Goal: Check status: Check status

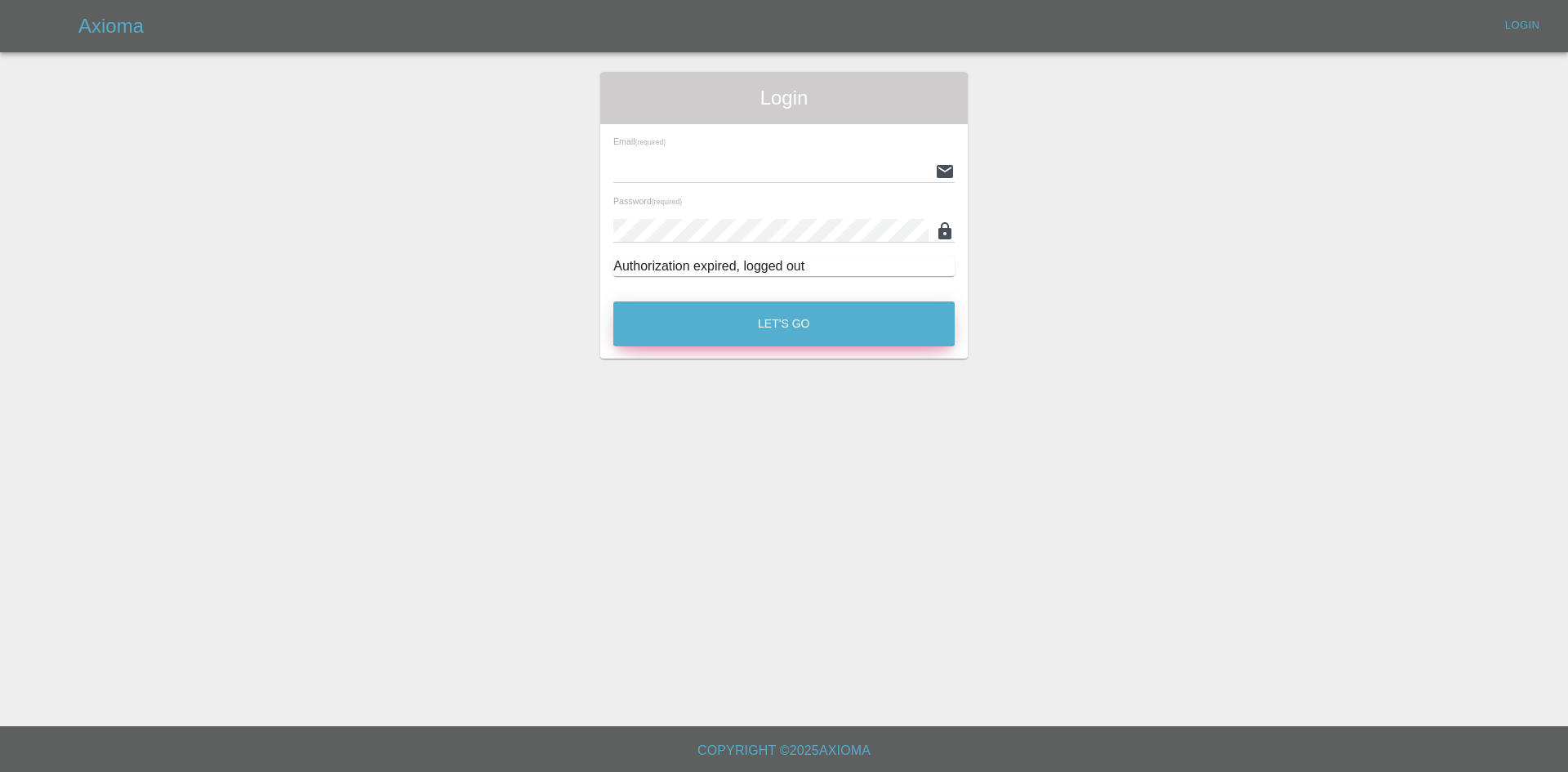
type input "[PERSON_NAME][EMAIL_ADDRESS][PERSON_NAME][DOMAIN_NAME]"
click at [759, 310] on button "Let's Go" at bounding box center [784, 323] width 341 height 45
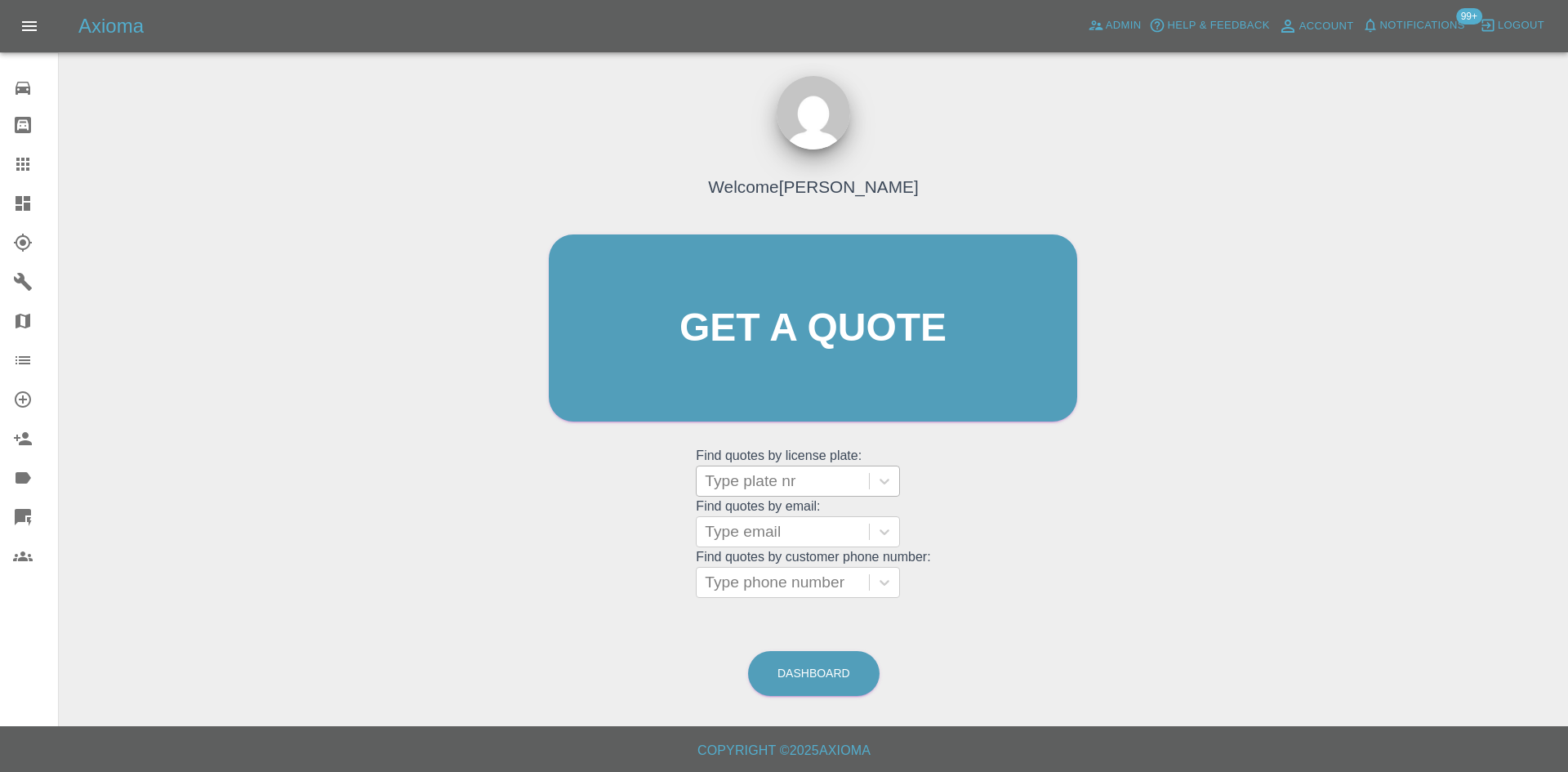
click at [754, 468] on div "Type plate nr" at bounding box center [783, 480] width 173 height 30
paste input "KM55MFX"
type input "KM55MFX"
click at [766, 503] on div "KM55MFX, Paid" at bounding box center [797, 523] width 204 height 39
click at [767, 522] on div "KM55MFX, Paid" at bounding box center [797, 523] width 204 height 33
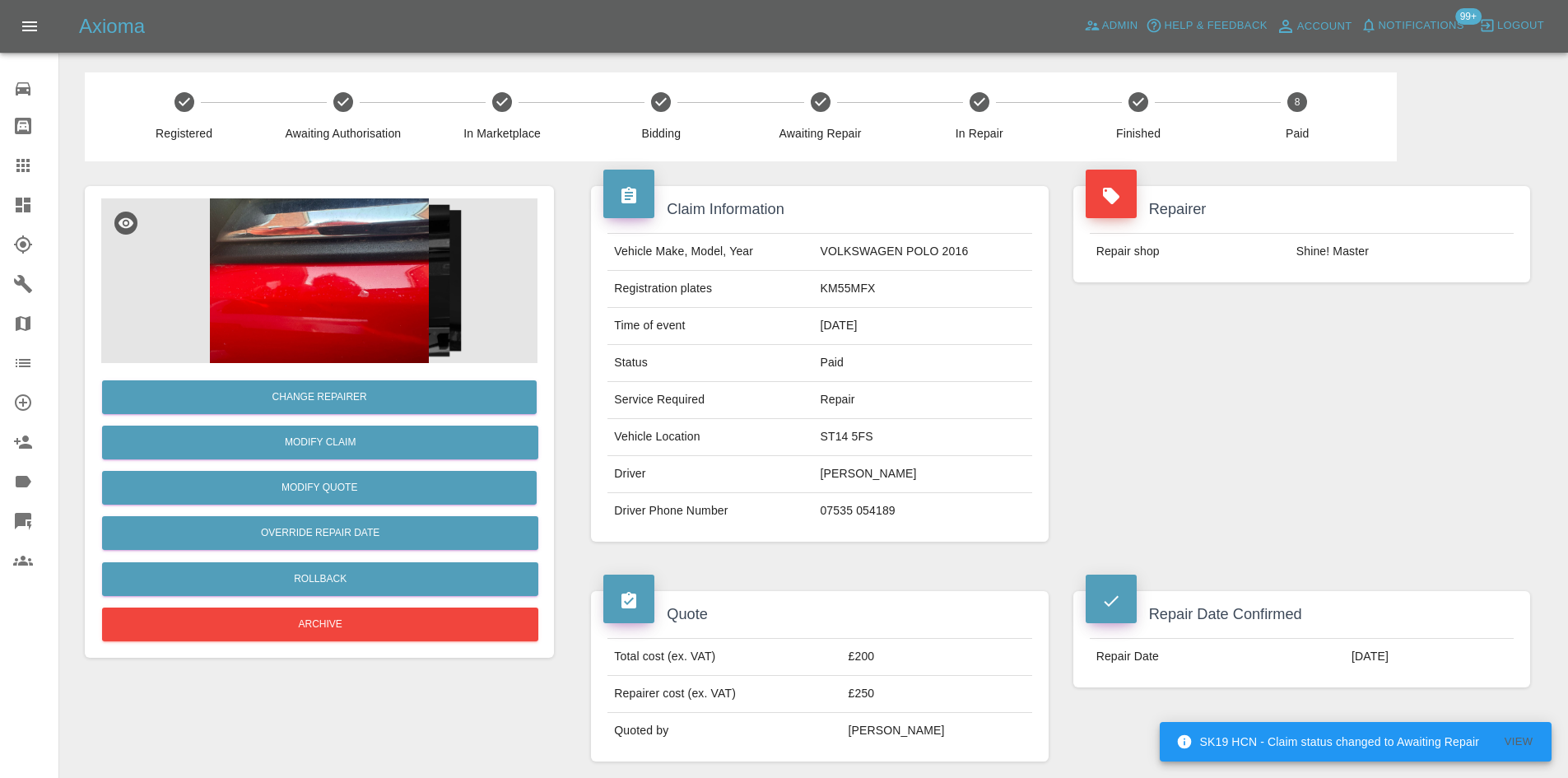
click at [341, 323] on img at bounding box center [320, 280] width 437 height 164
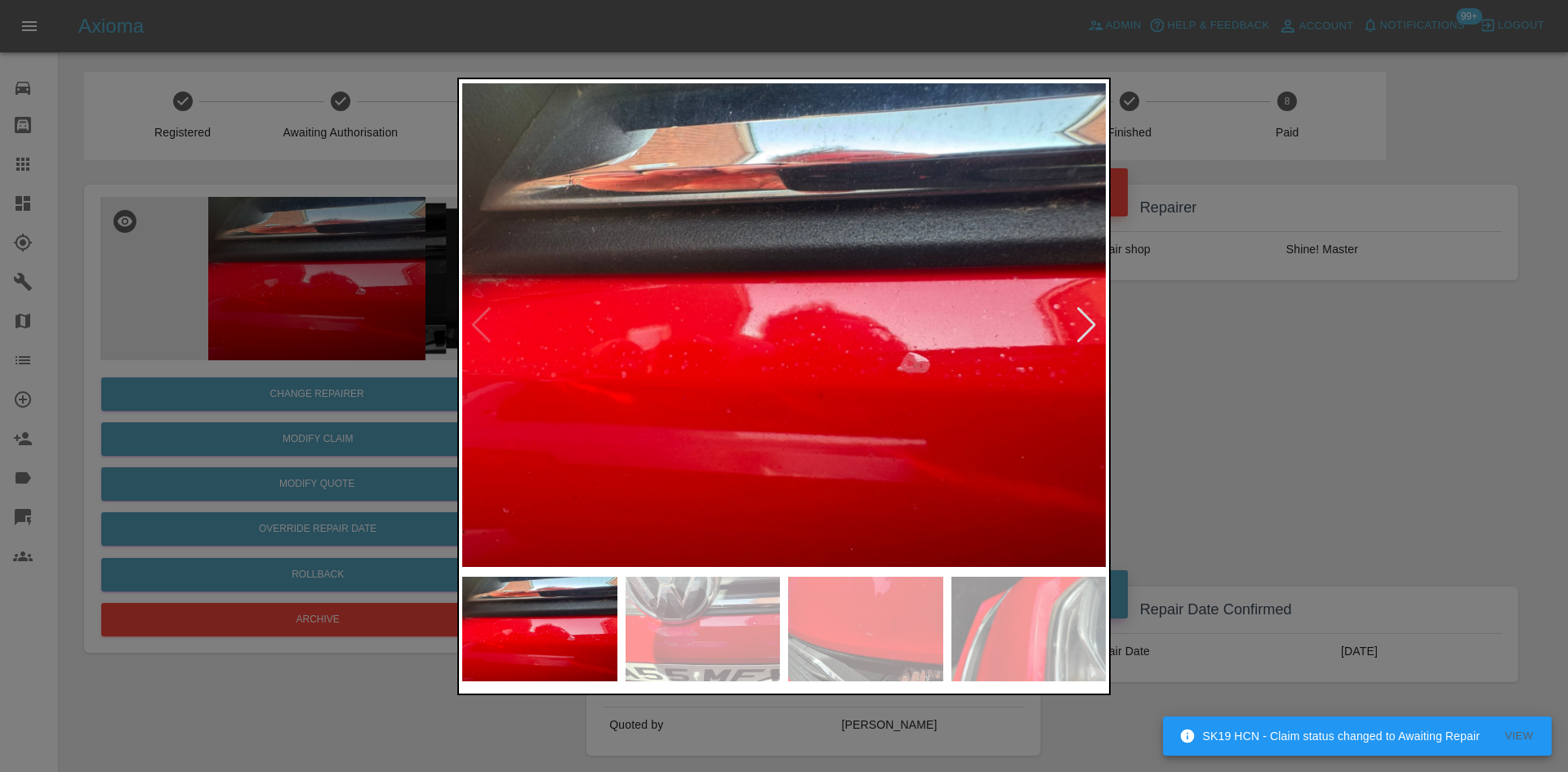
click at [1080, 324] on div at bounding box center [1086, 324] width 22 height 35
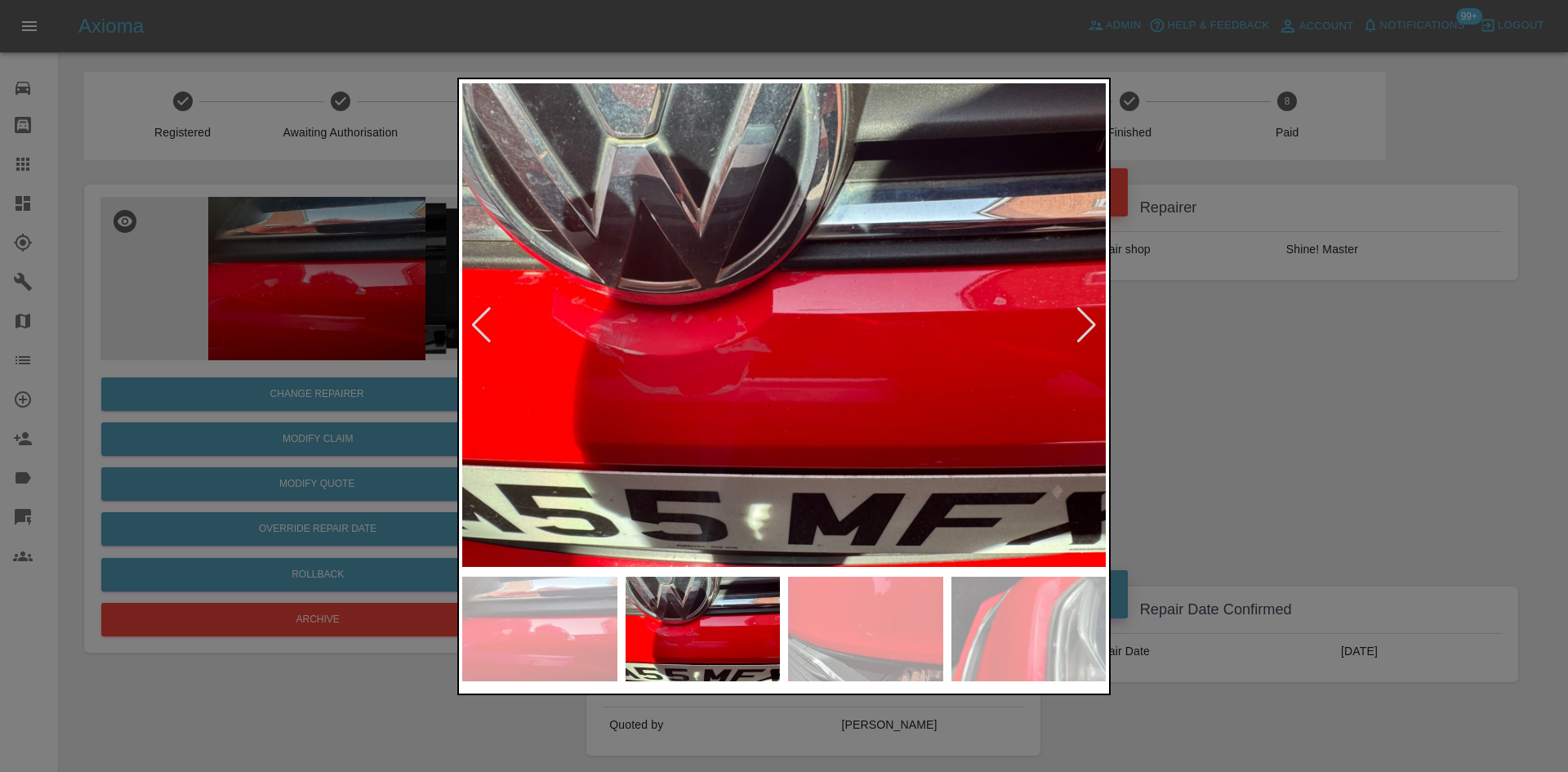
click at [1080, 324] on div at bounding box center [1086, 324] width 22 height 35
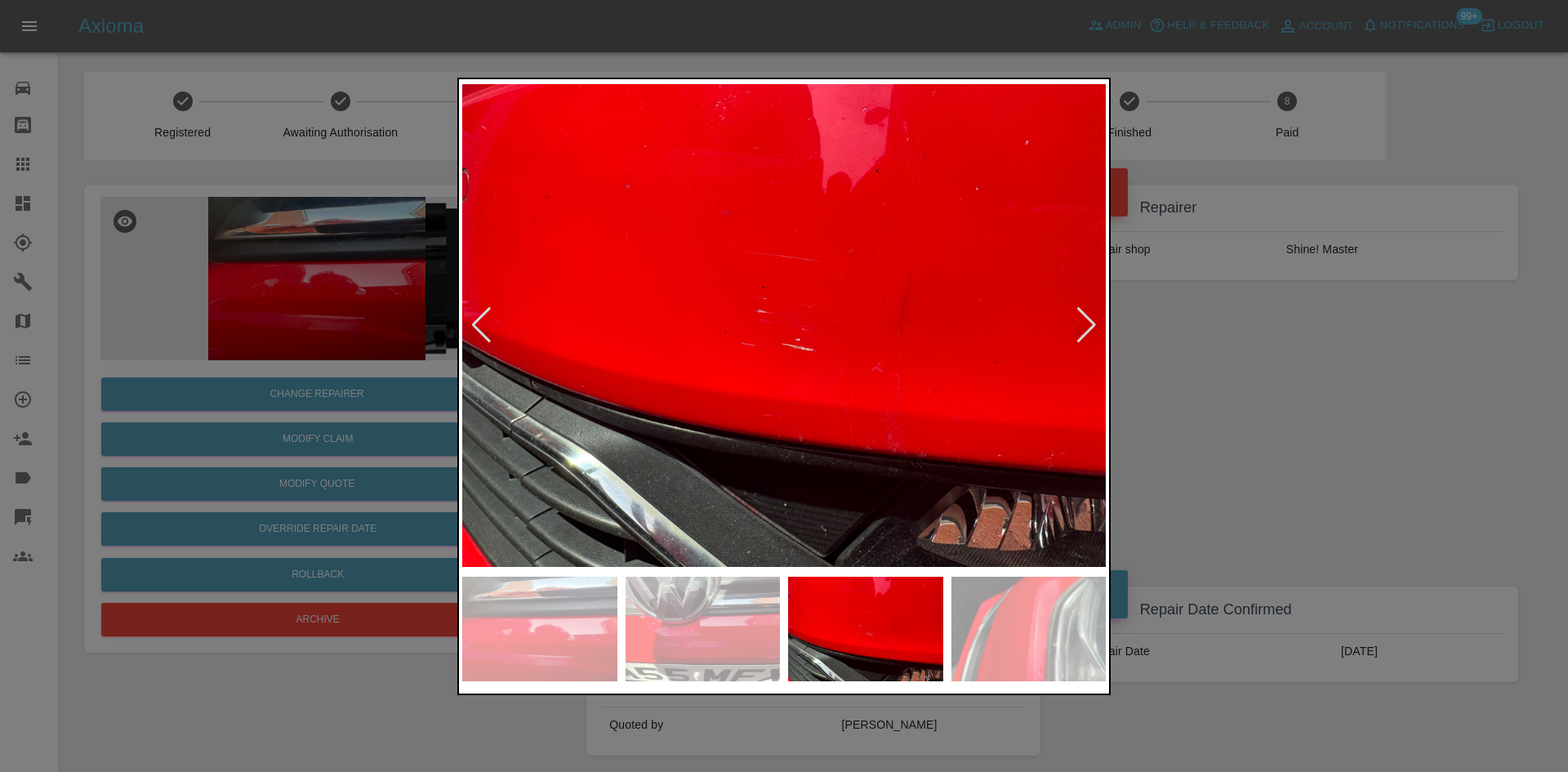
click at [1080, 324] on div at bounding box center [1086, 324] width 22 height 35
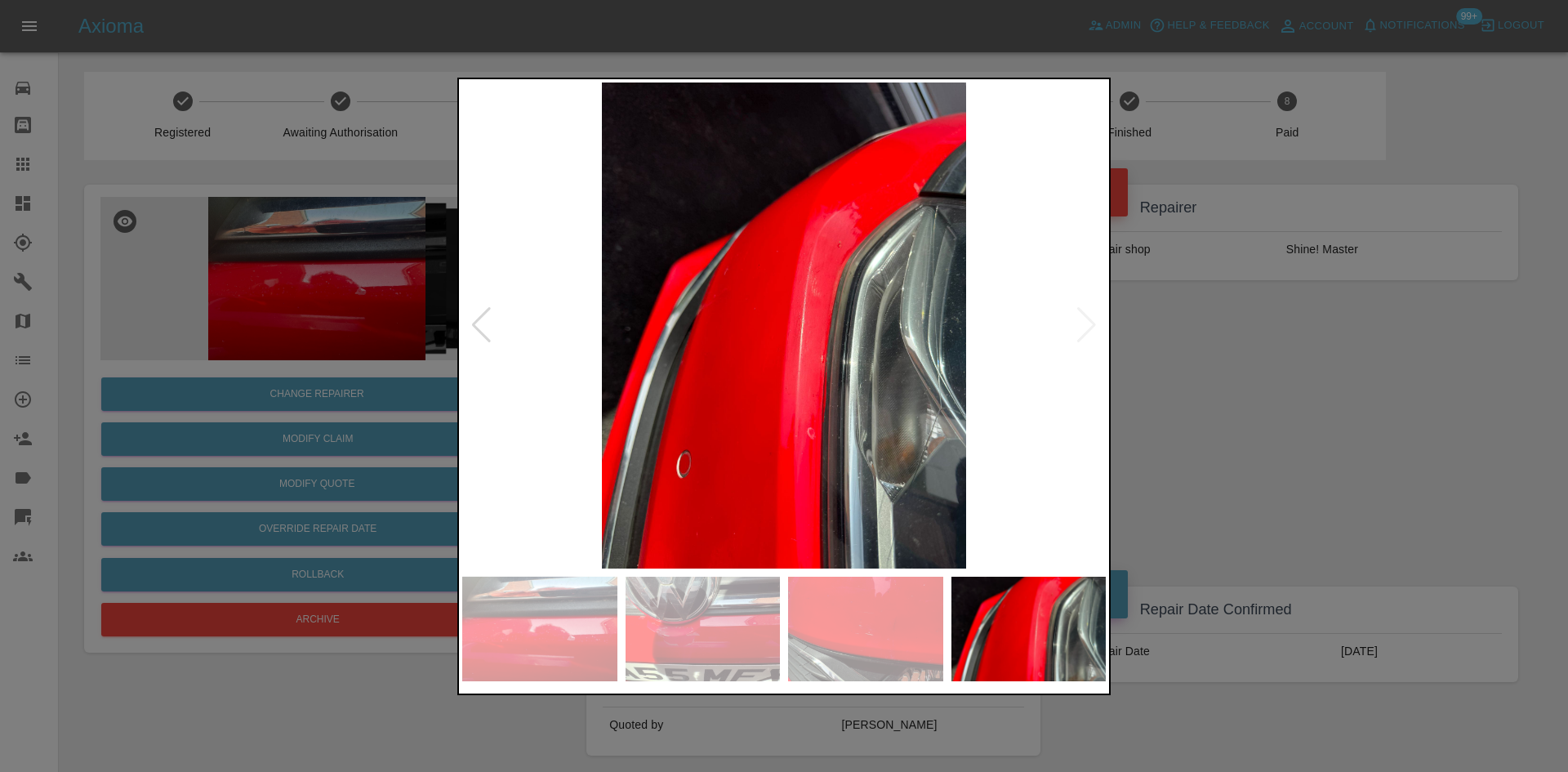
click at [1080, 324] on img at bounding box center [783, 325] width 643 height 486
drag, startPoint x: 1300, startPoint y: 412, endPoint x: 1310, endPoint y: 419, distance: 12.2
click at [1310, 419] on div at bounding box center [784, 386] width 1568 height 772
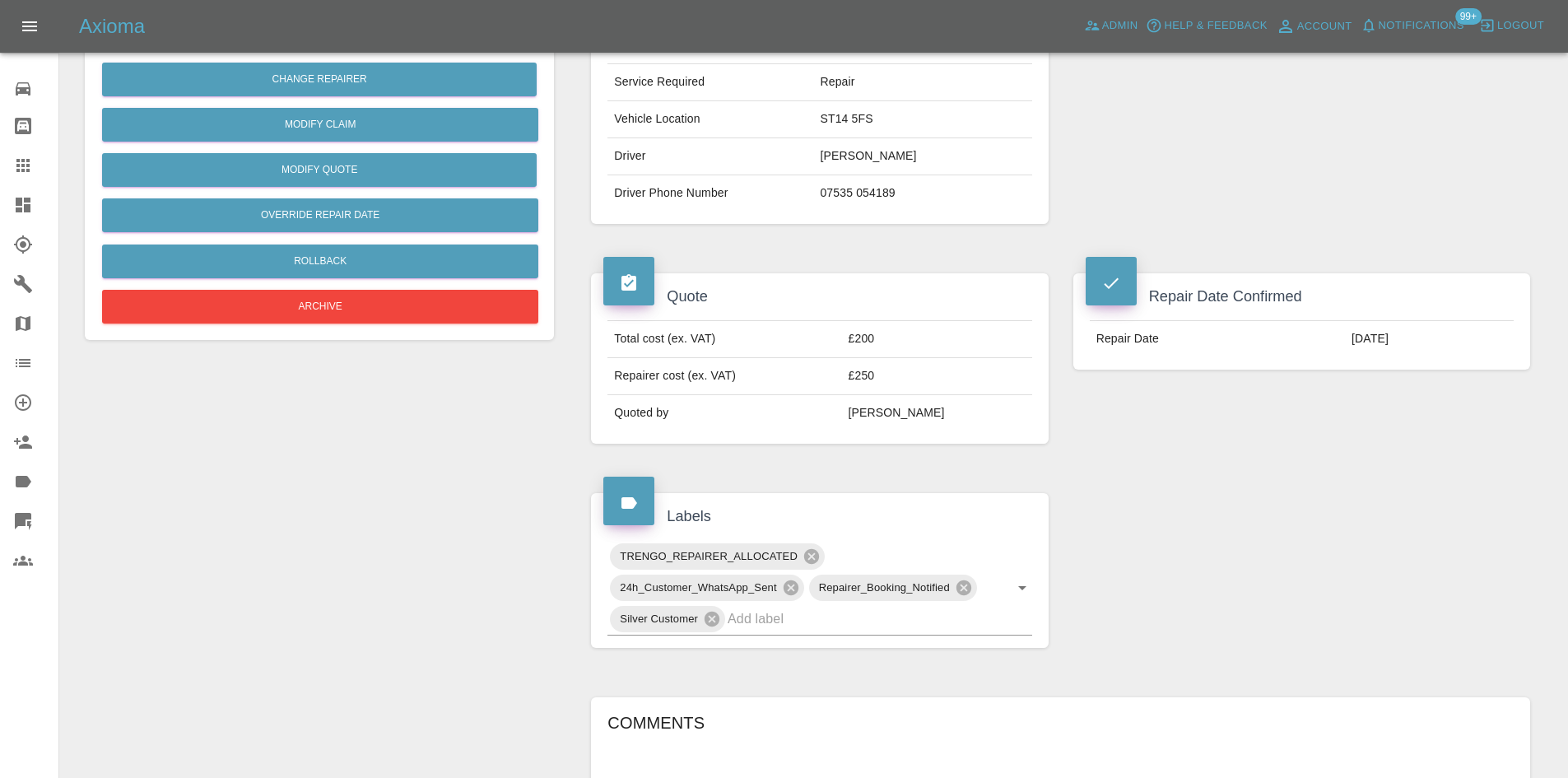
scroll to position [153, 0]
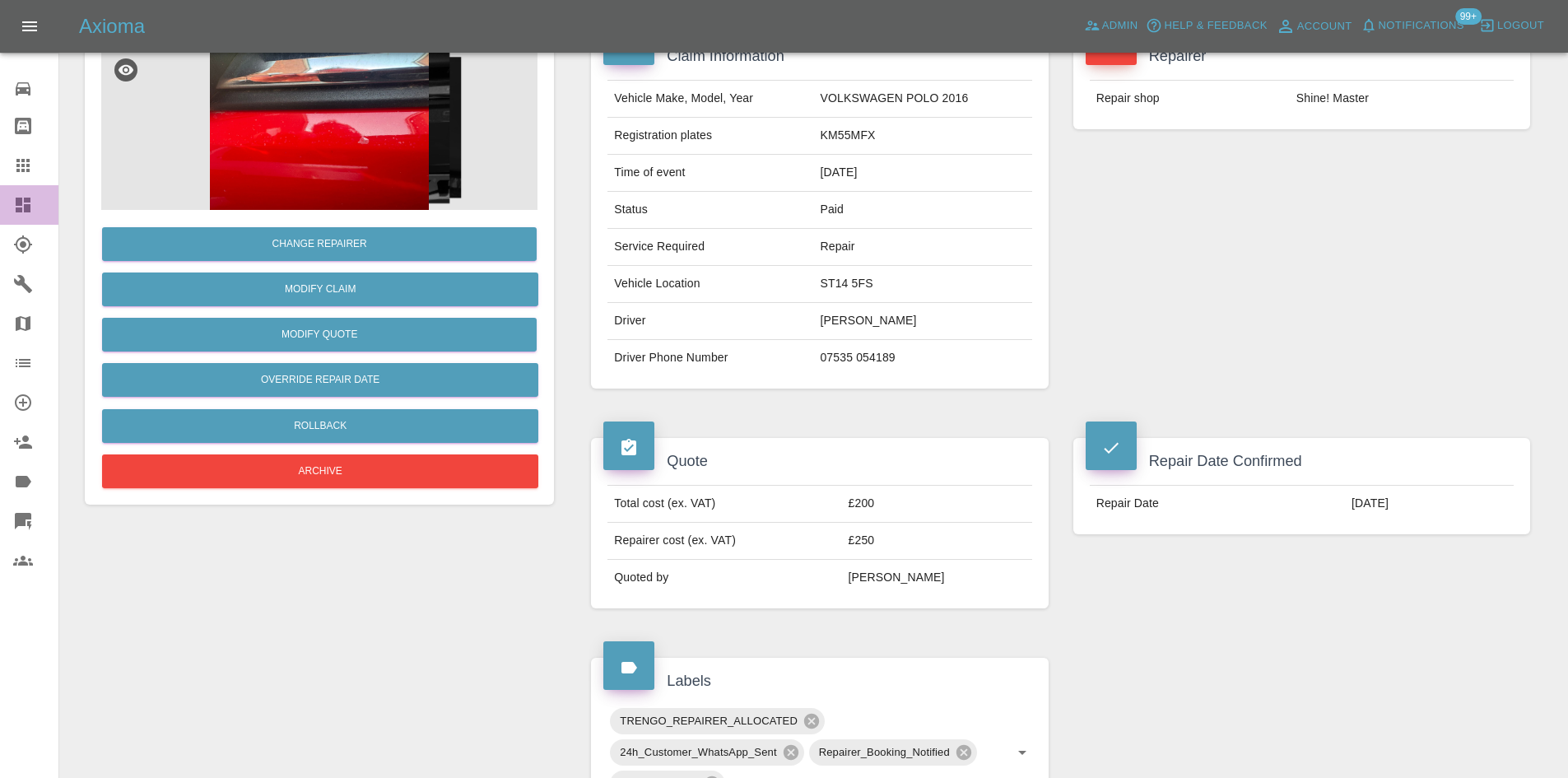
click at [21, 196] on icon at bounding box center [23, 205] width 19 height 19
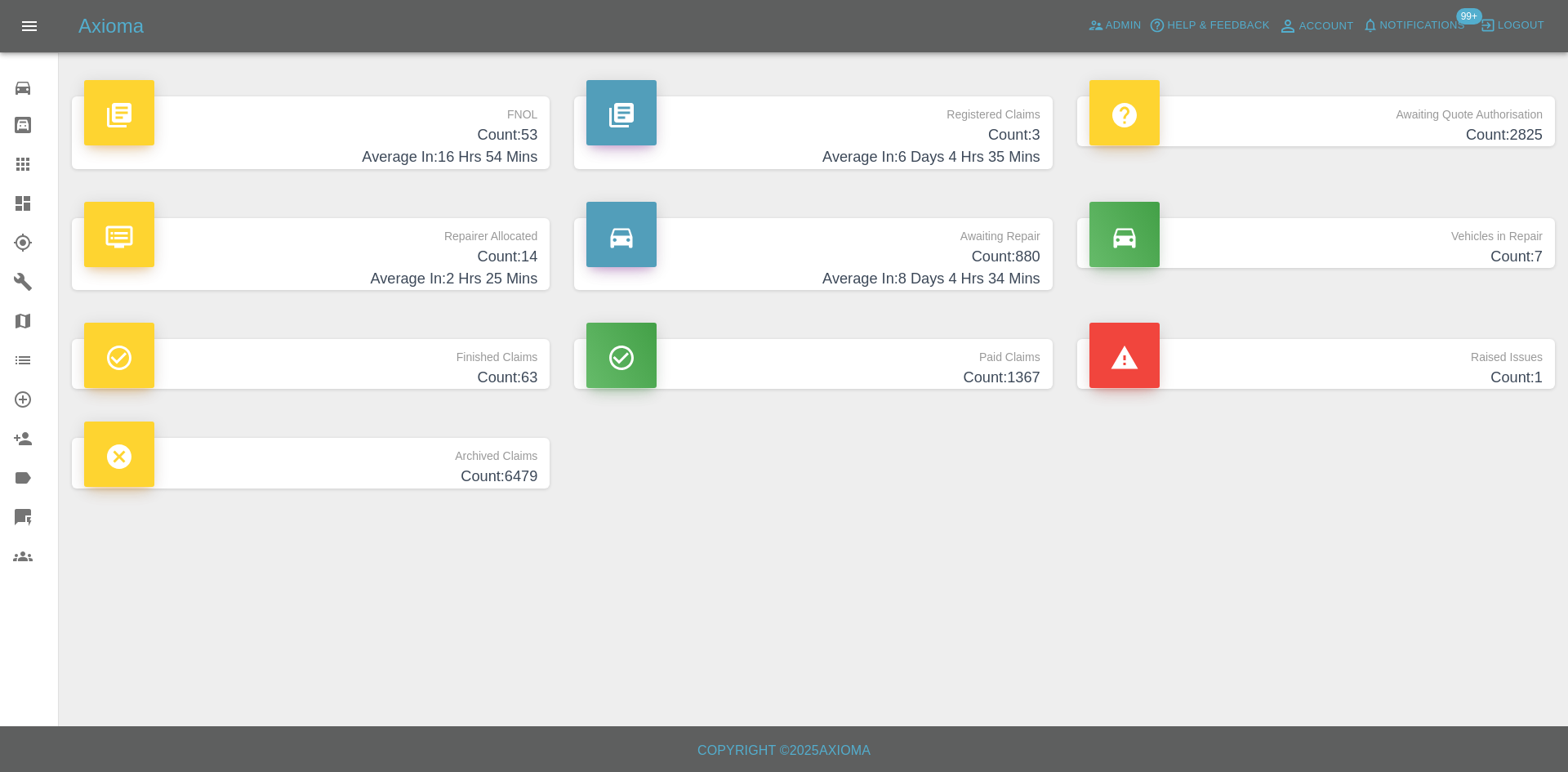
click at [980, 141] on h4 "Count: 3" at bounding box center [813, 135] width 453 height 22
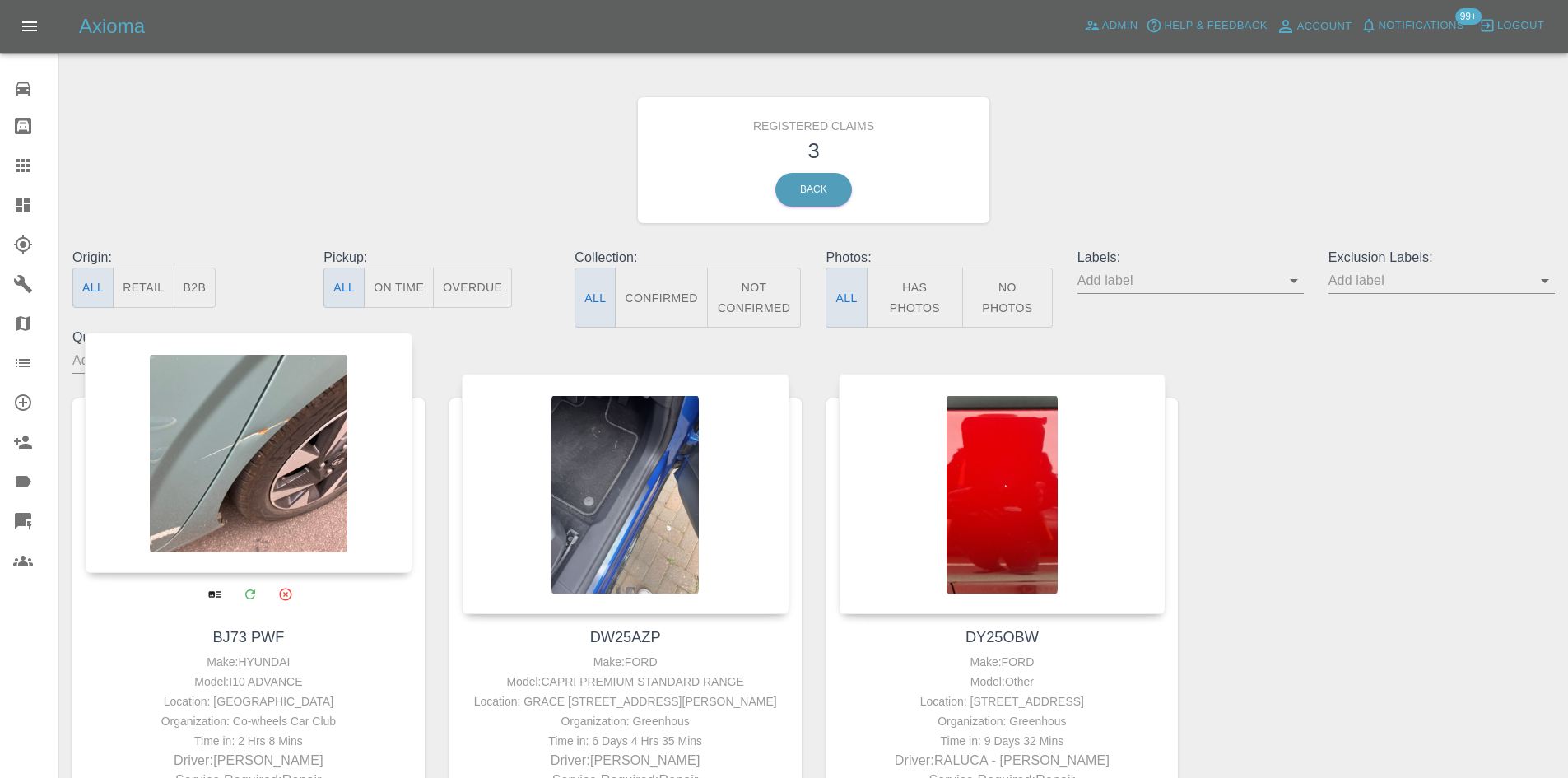
click at [301, 415] on div at bounding box center [248, 452] width 328 height 241
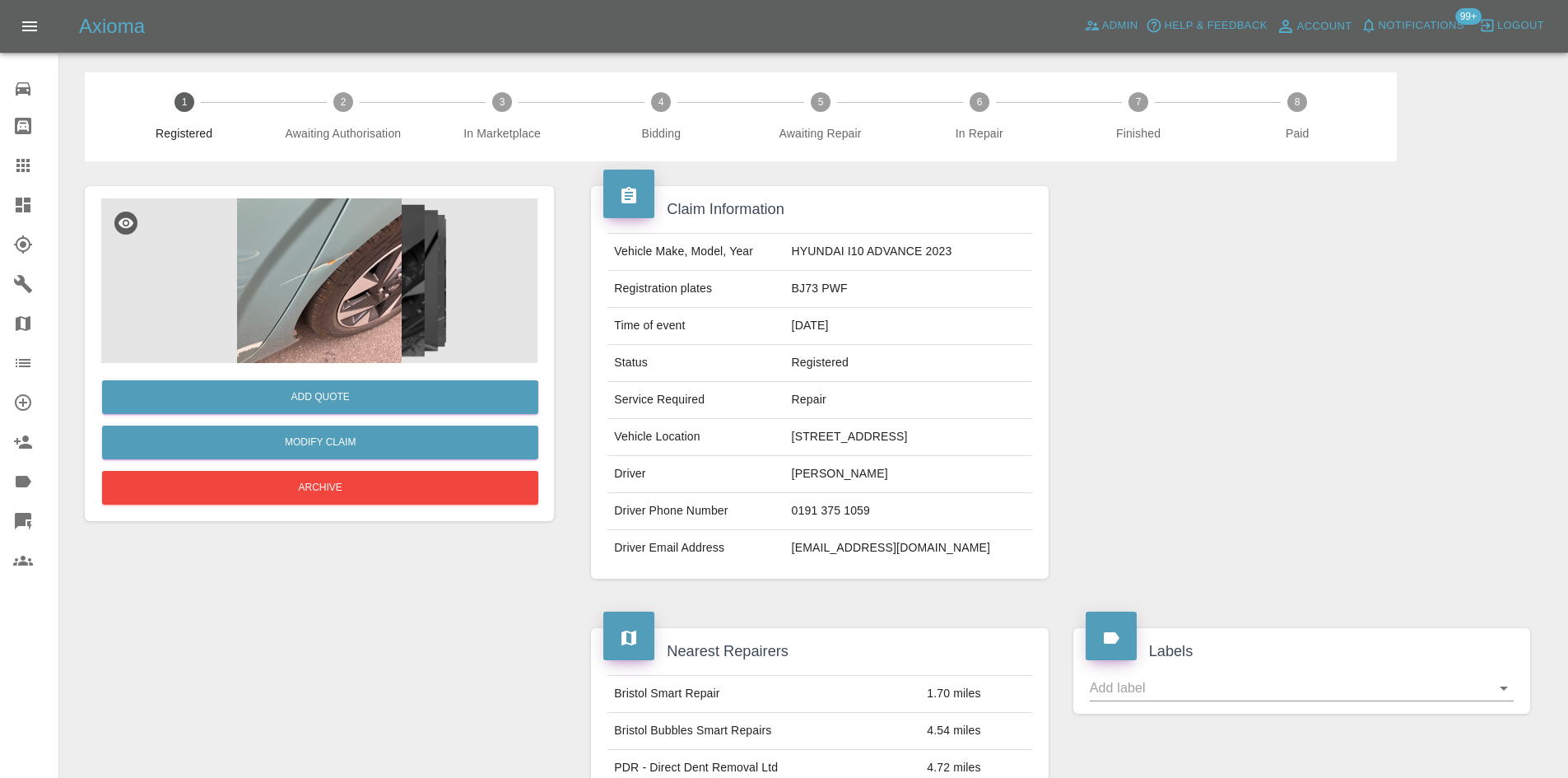
click at [391, 294] on img at bounding box center [320, 280] width 437 height 164
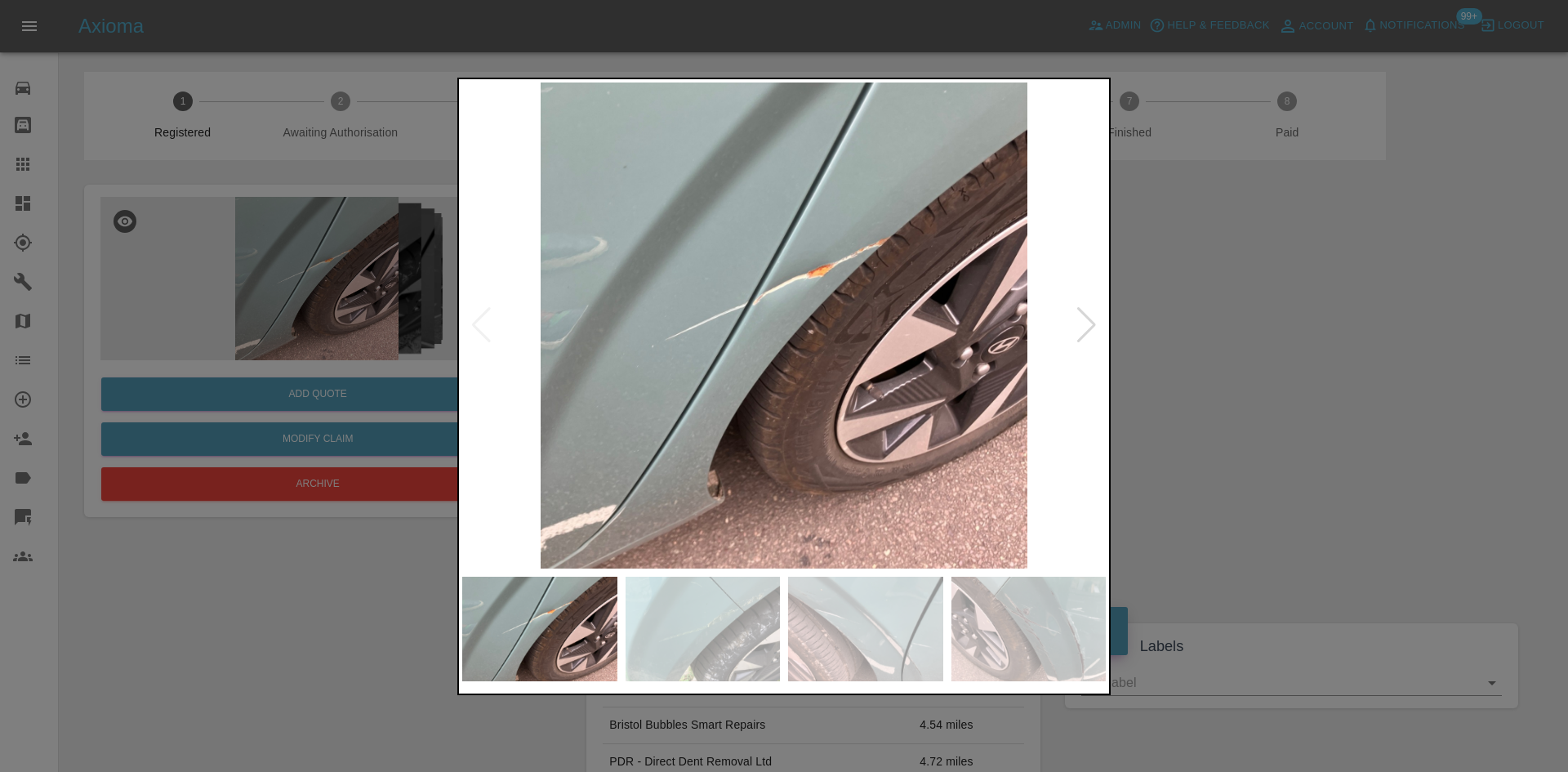
click at [1085, 328] on div at bounding box center [1086, 324] width 22 height 35
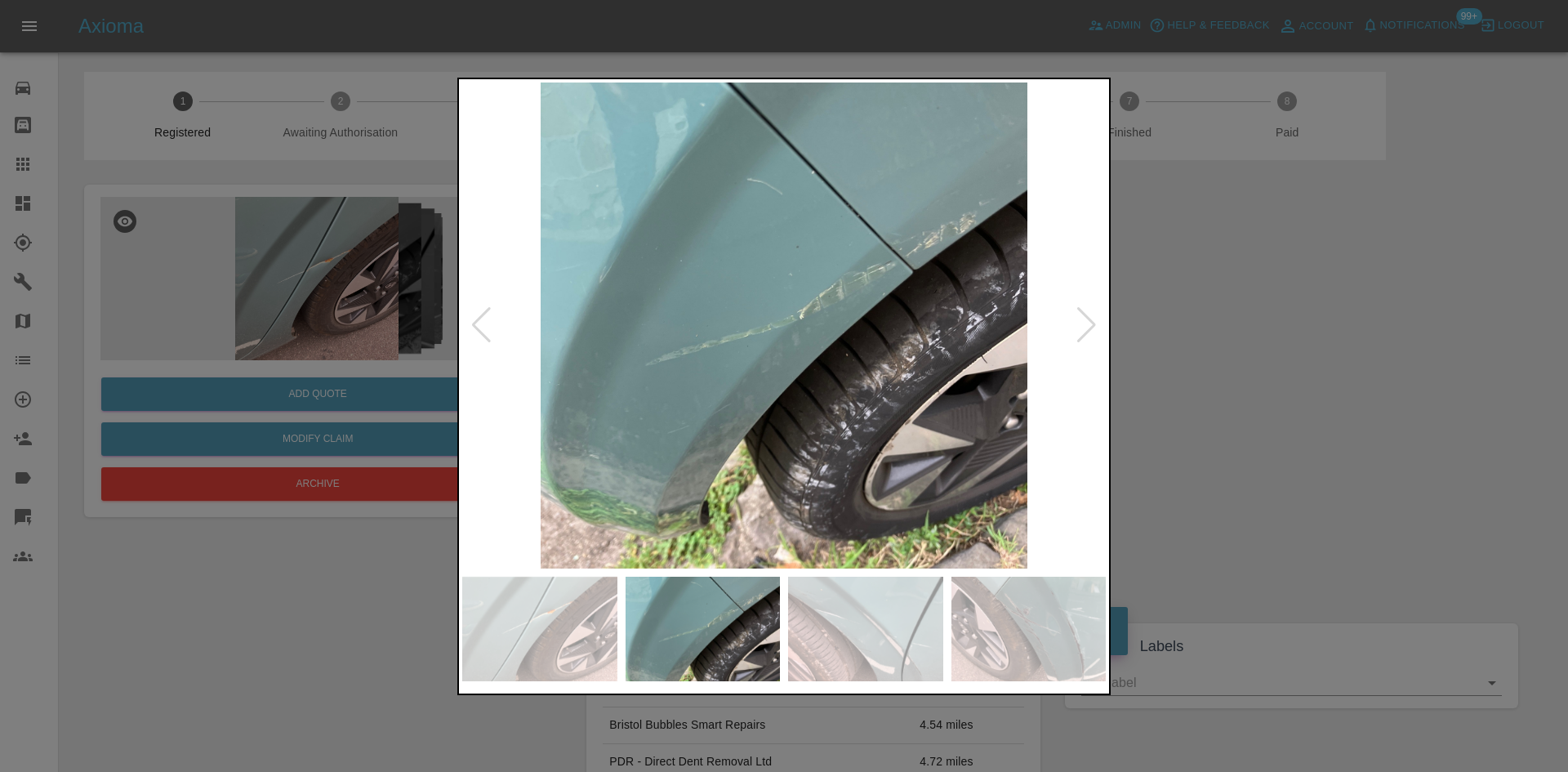
click at [1085, 328] on div at bounding box center [1086, 324] width 22 height 35
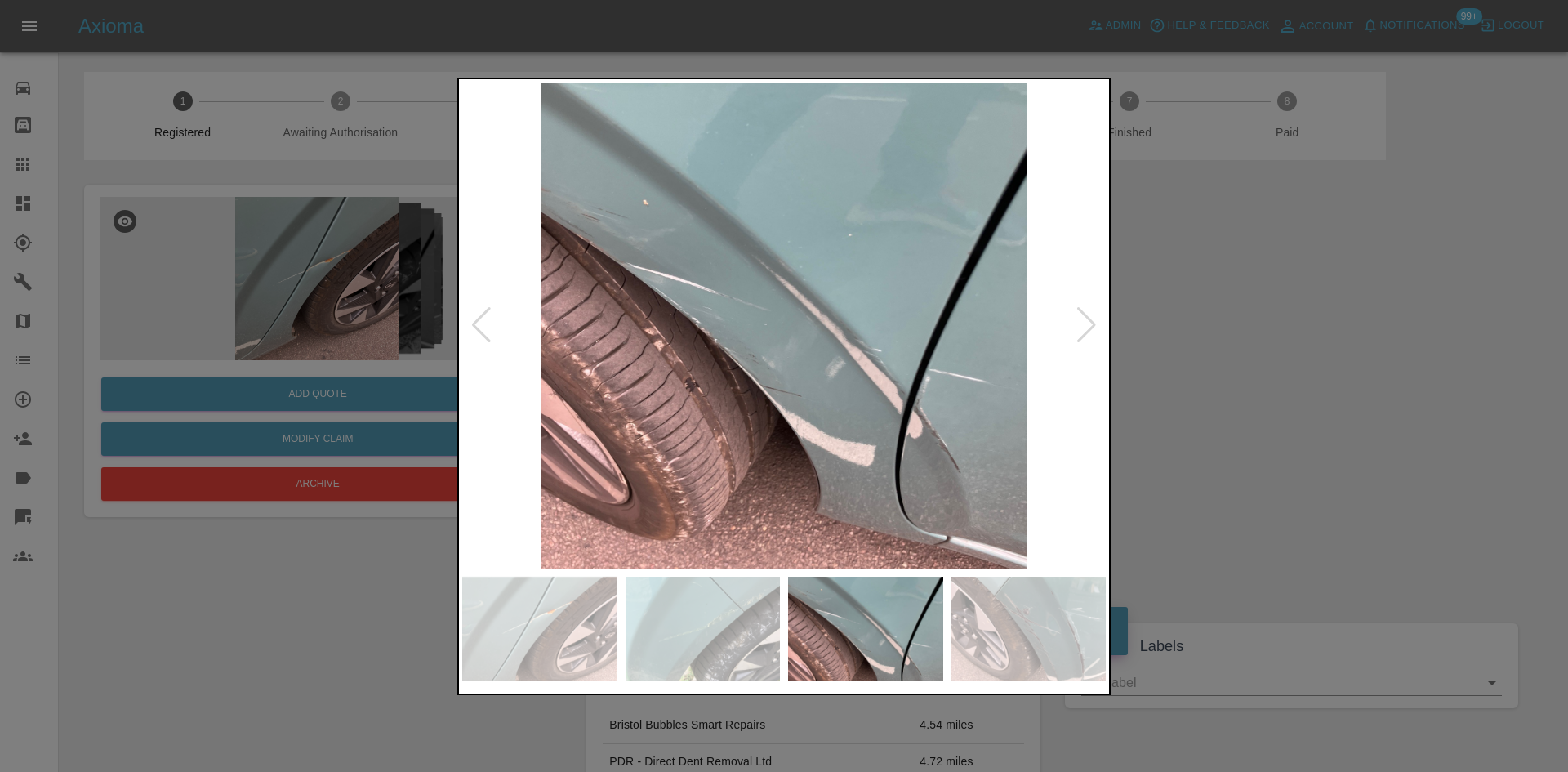
click at [1085, 328] on div at bounding box center [1086, 324] width 22 height 35
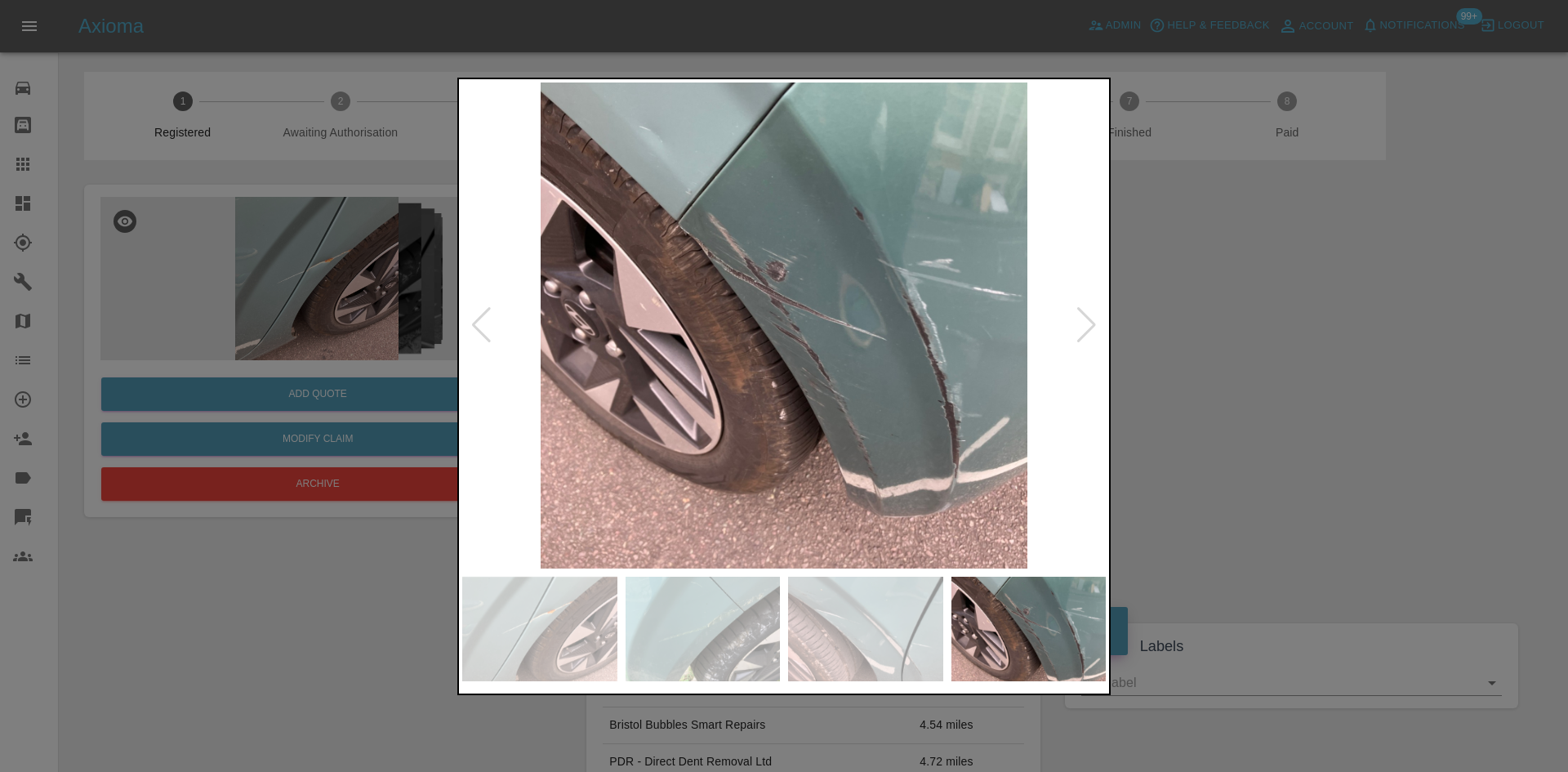
click at [1085, 328] on div at bounding box center [1086, 324] width 22 height 35
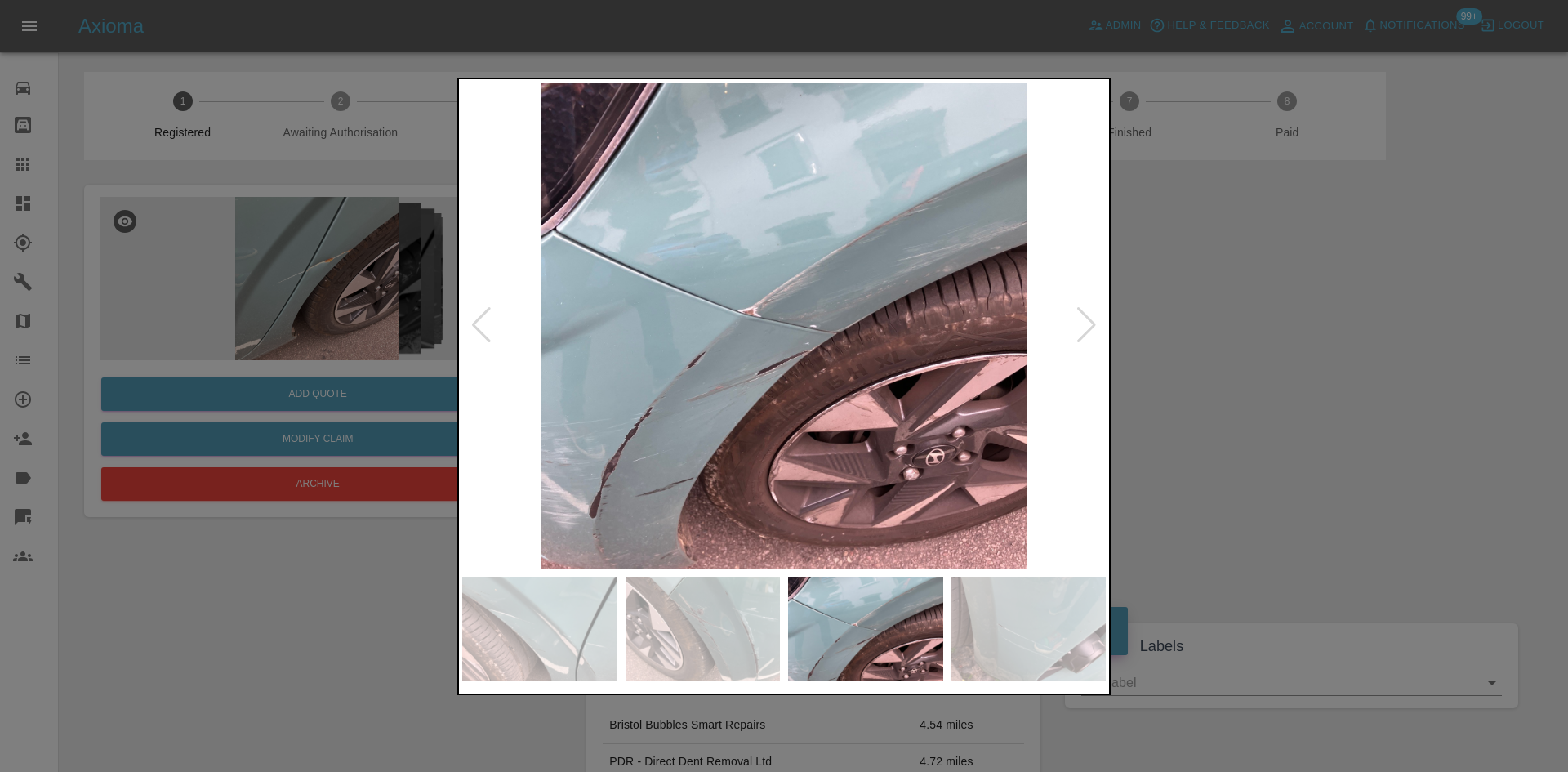
click at [1276, 334] on div at bounding box center [784, 386] width 1568 height 772
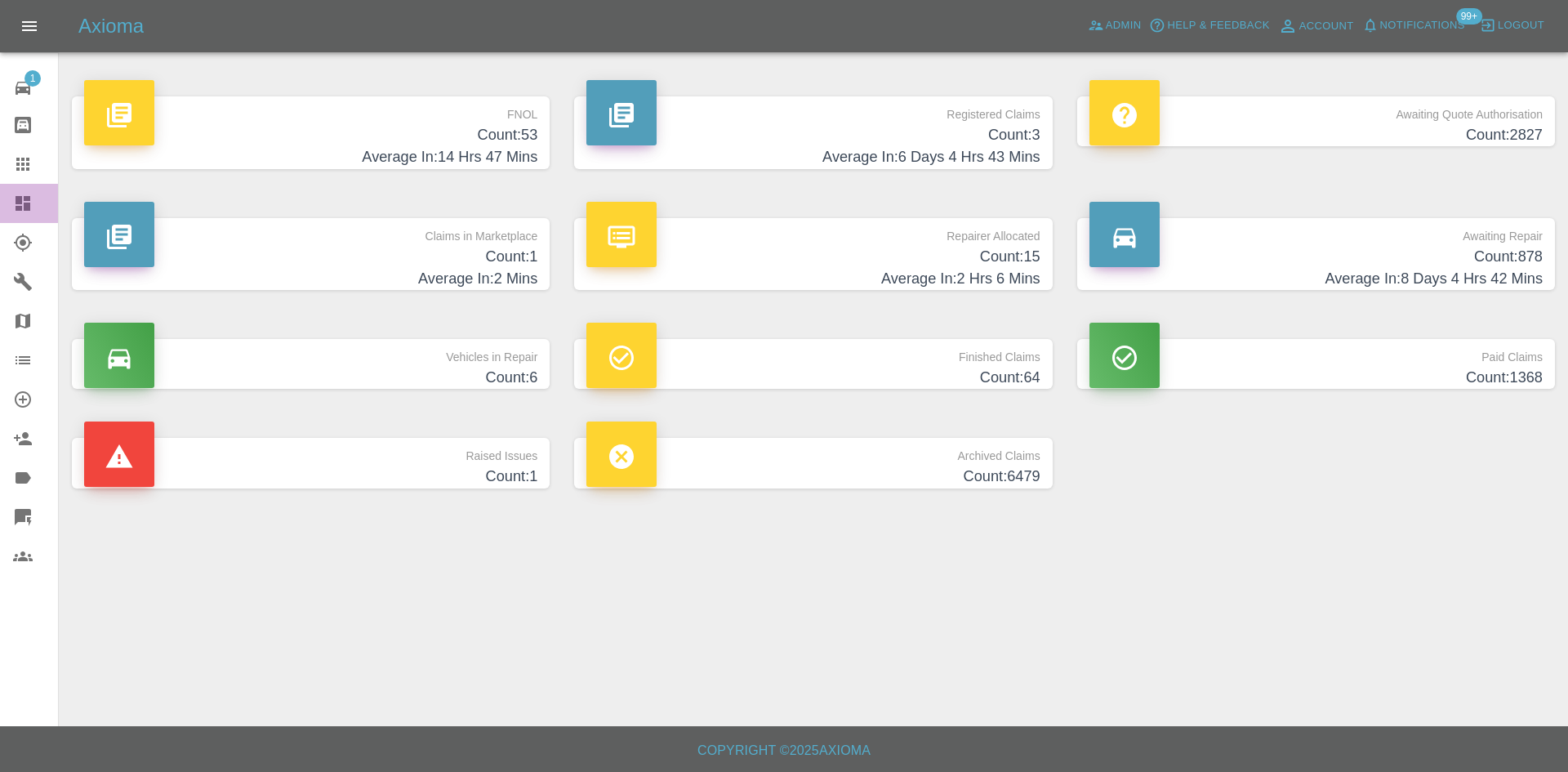
click at [28, 201] on icon at bounding box center [23, 203] width 19 height 19
click at [880, 158] on h4 "Average In: 6 Days 4 Hrs 43 Mins" at bounding box center [813, 157] width 453 height 22
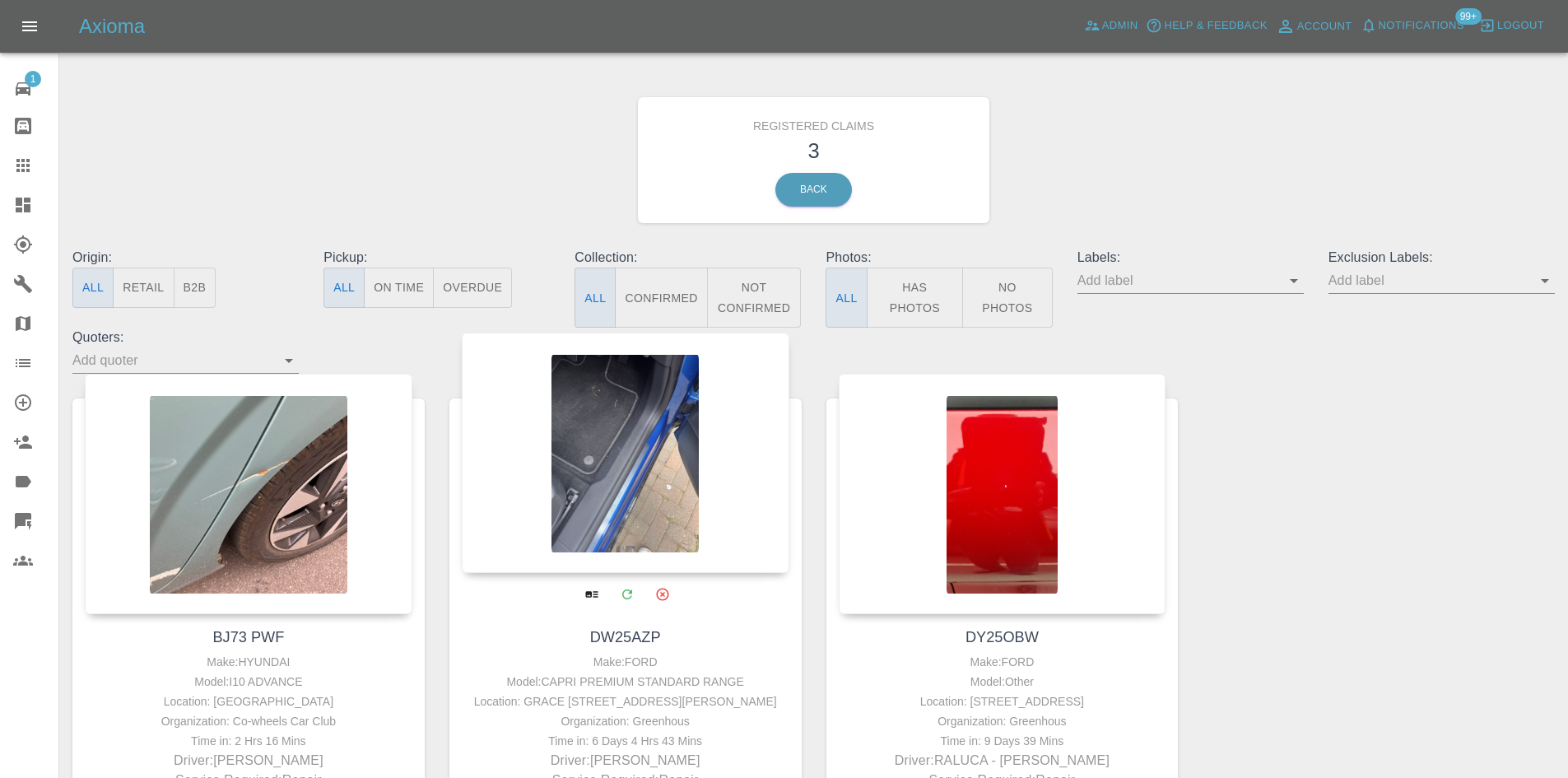
click at [680, 504] on div at bounding box center [625, 452] width 328 height 241
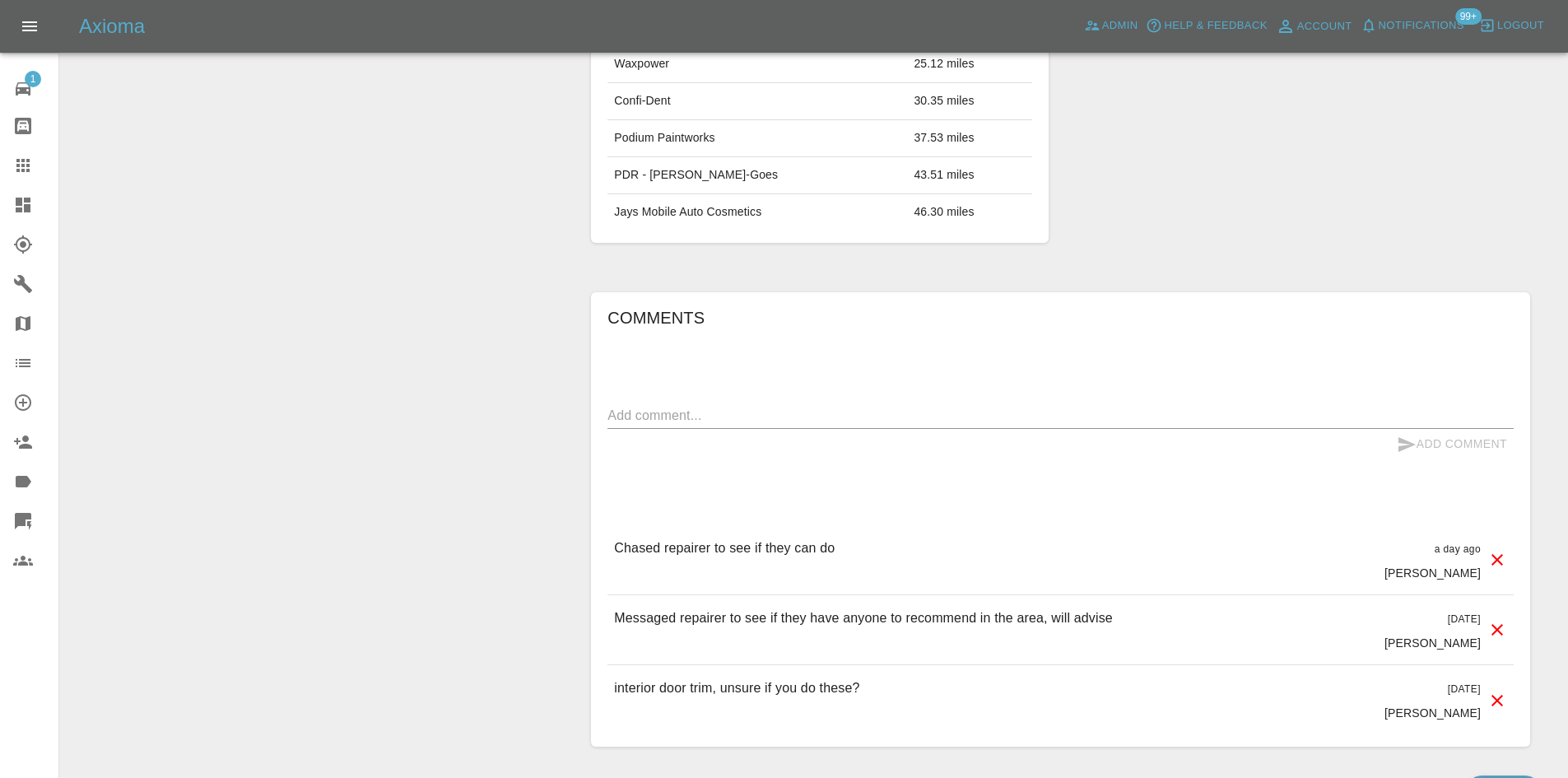
scroll to position [823, 0]
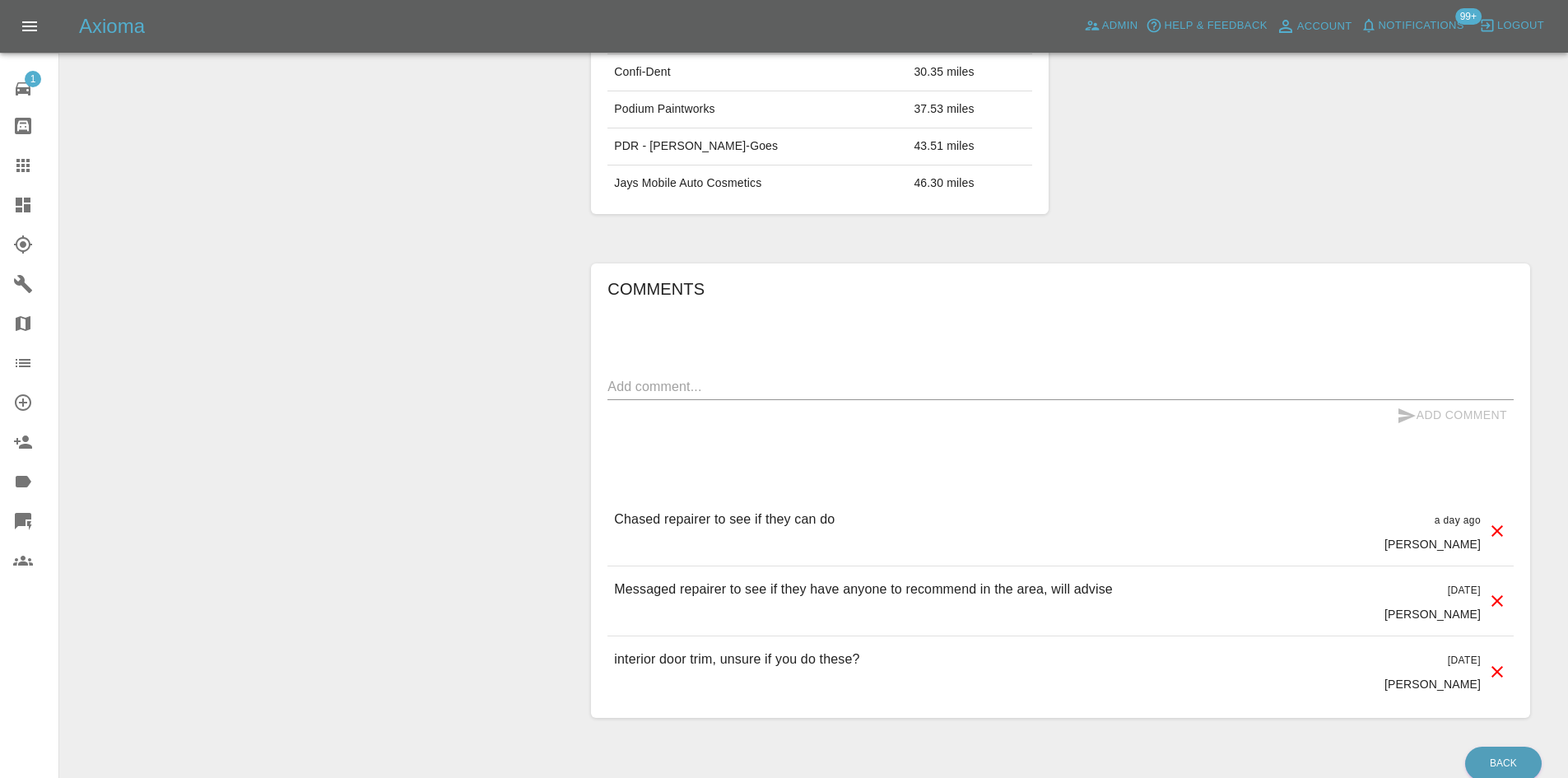
click at [51, 196] on div at bounding box center [37, 205] width 46 height 19
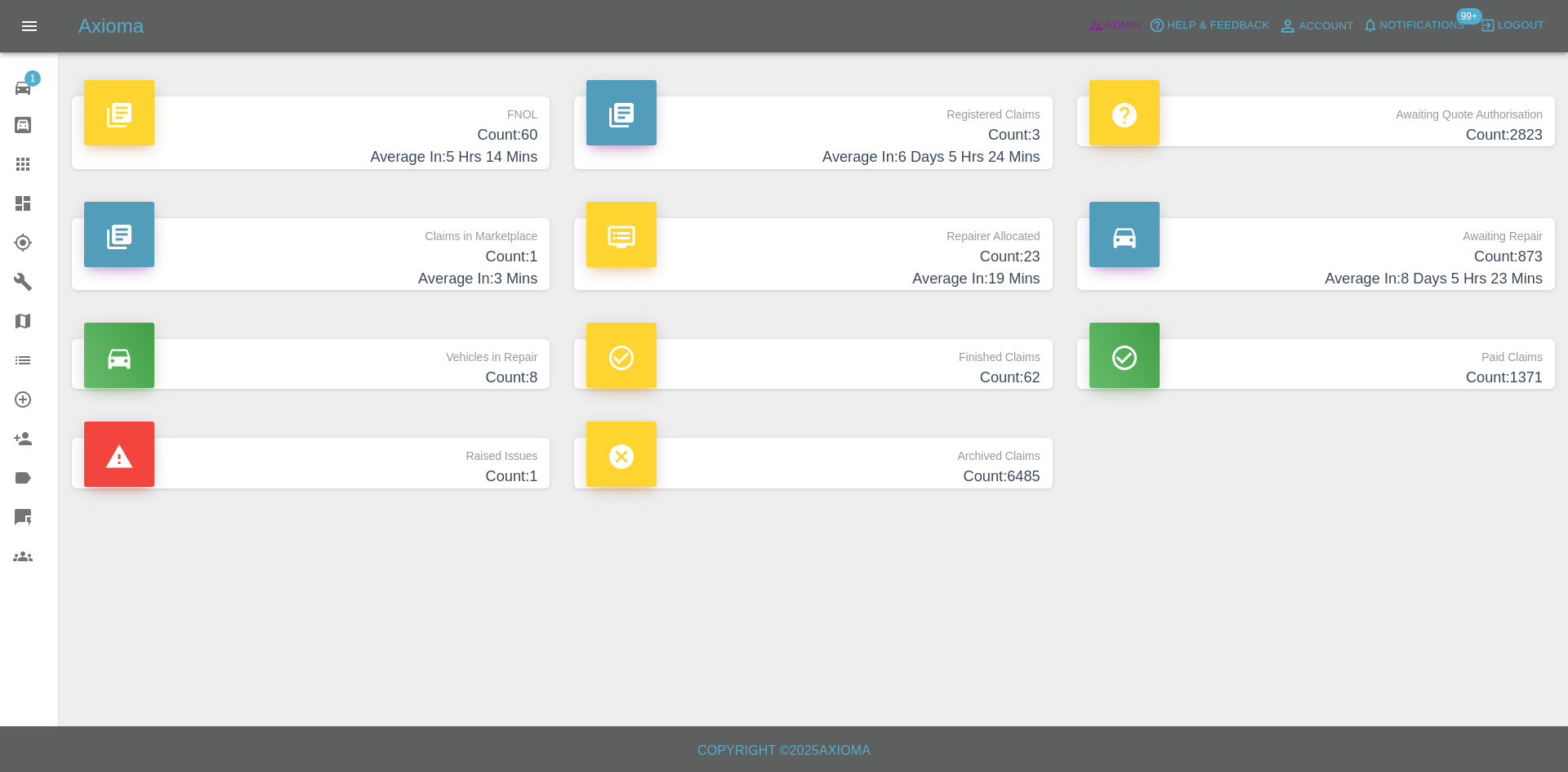
click at [1120, 27] on span "Admin" at bounding box center [1123, 26] width 35 height 19
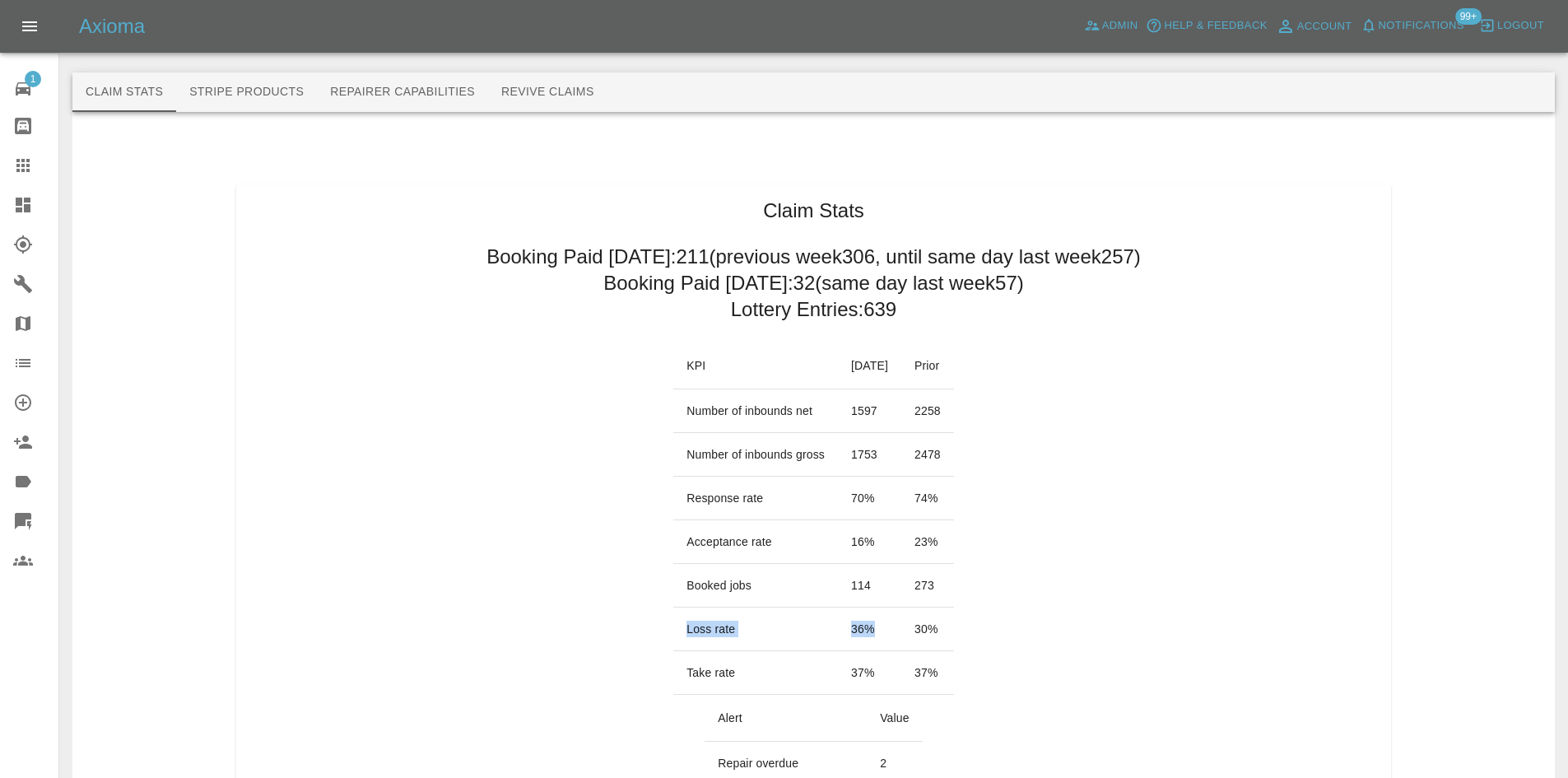
drag, startPoint x: 888, startPoint y: 616, endPoint x: 666, endPoint y: 640, distance: 223.3
click at [673, 640] on tr "Loss rate 36 % 30 %" at bounding box center [813, 629] width 281 height 43
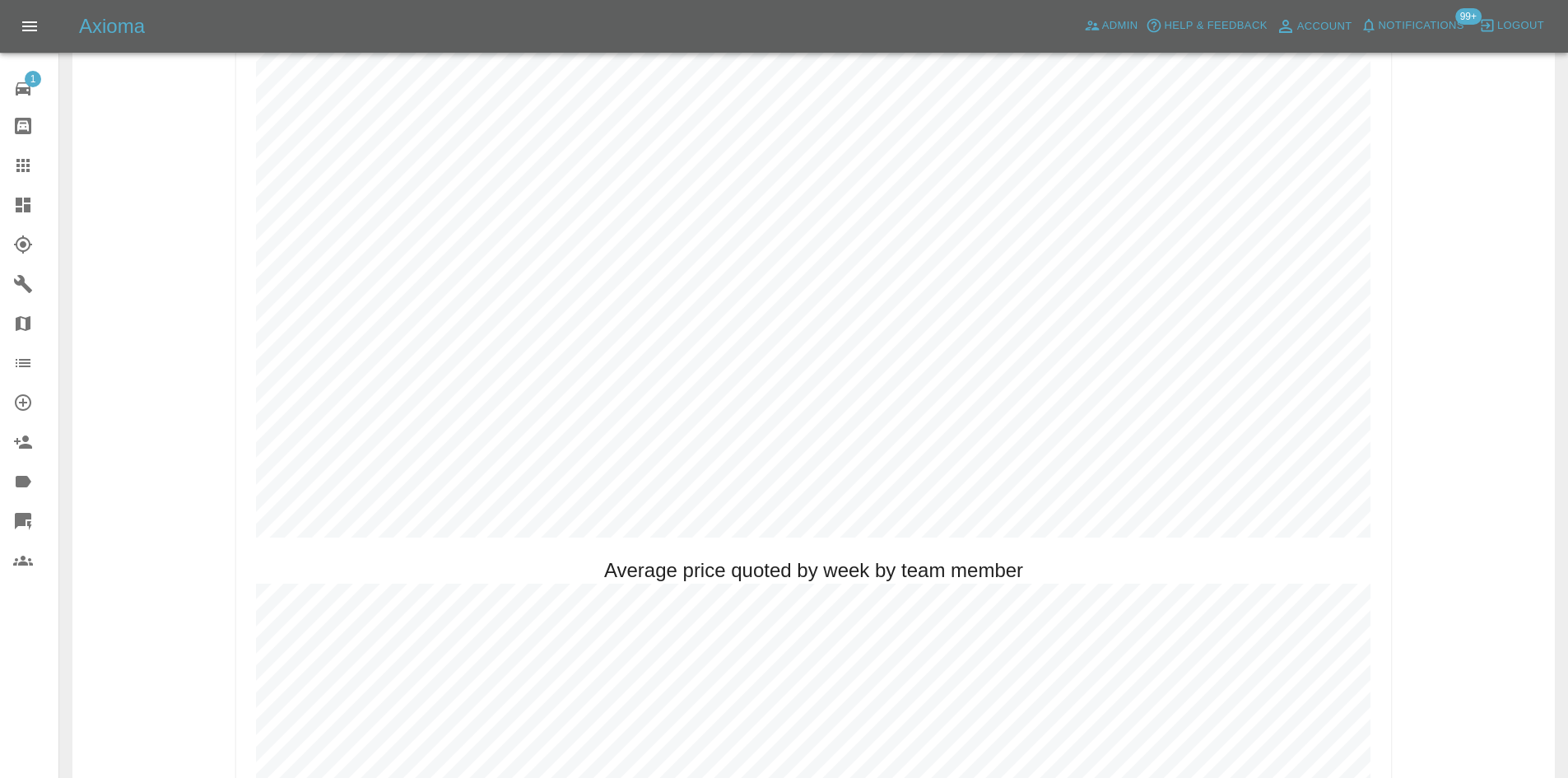
scroll to position [906, 0]
click at [0, 207] on link "Dashboard" at bounding box center [29, 205] width 58 height 40
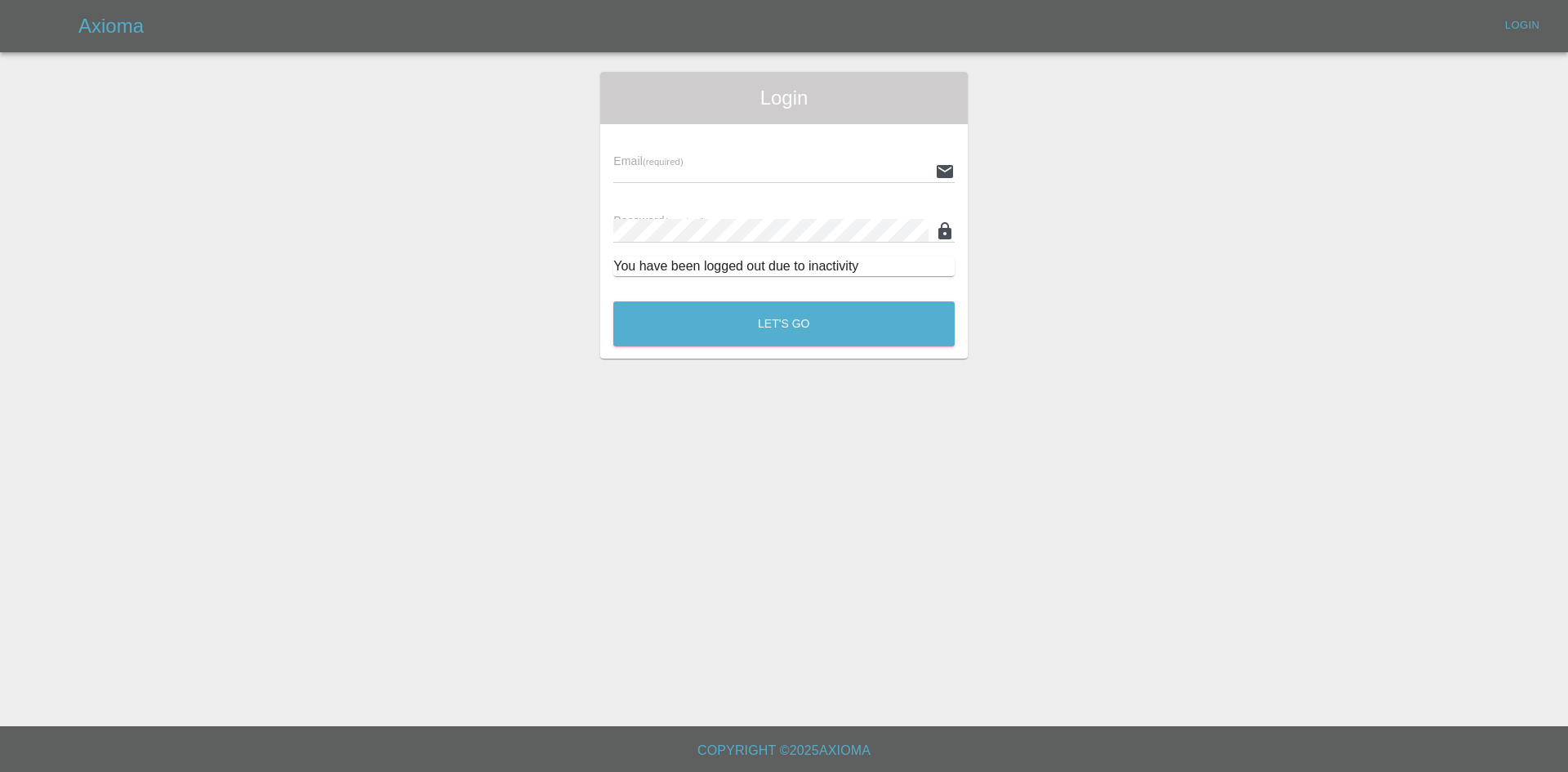
type input "[PERSON_NAME][EMAIL_ADDRESS][PERSON_NAME][DOMAIN_NAME]"
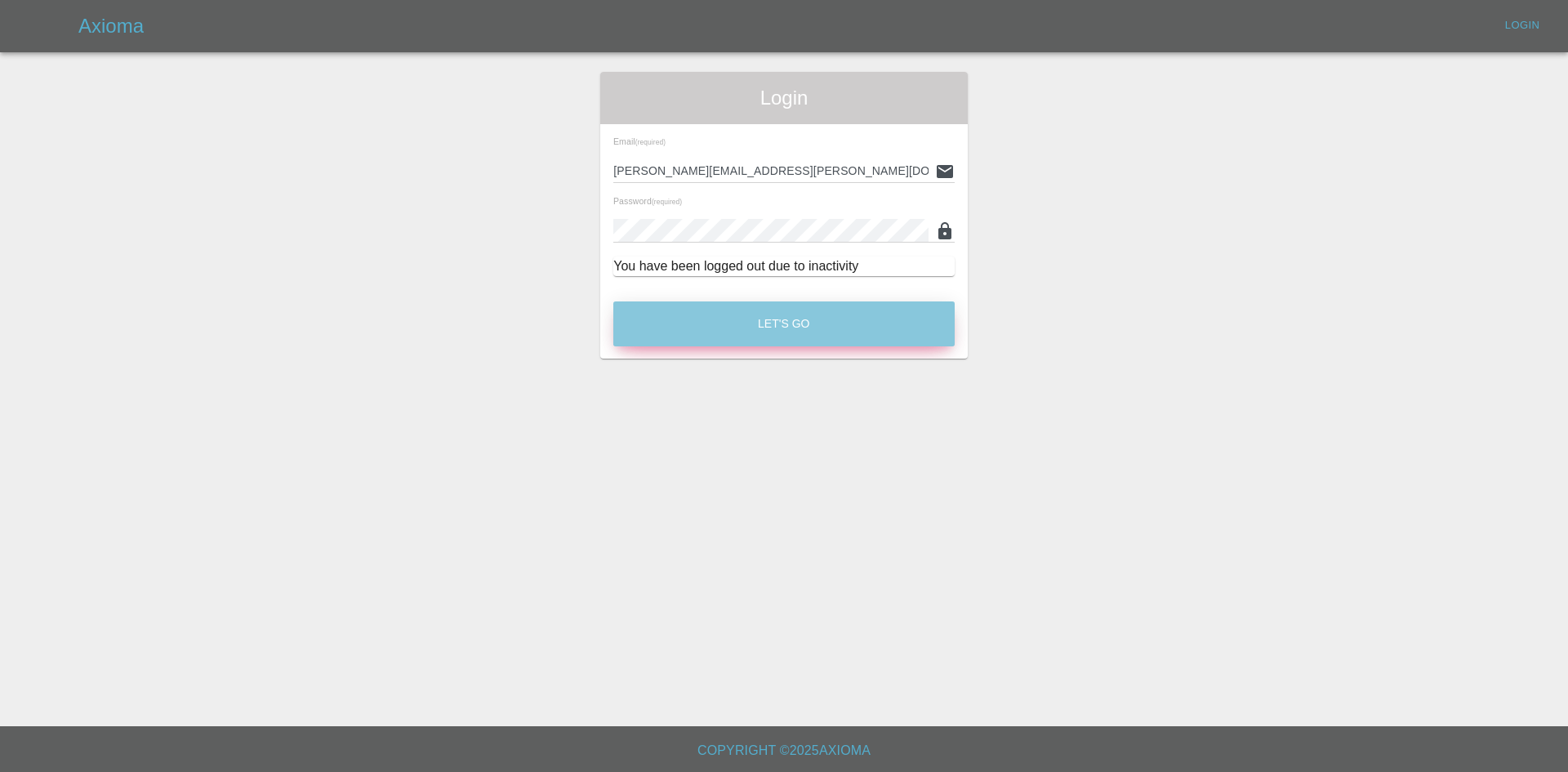
click at [764, 315] on button "Let's Go" at bounding box center [784, 323] width 341 height 45
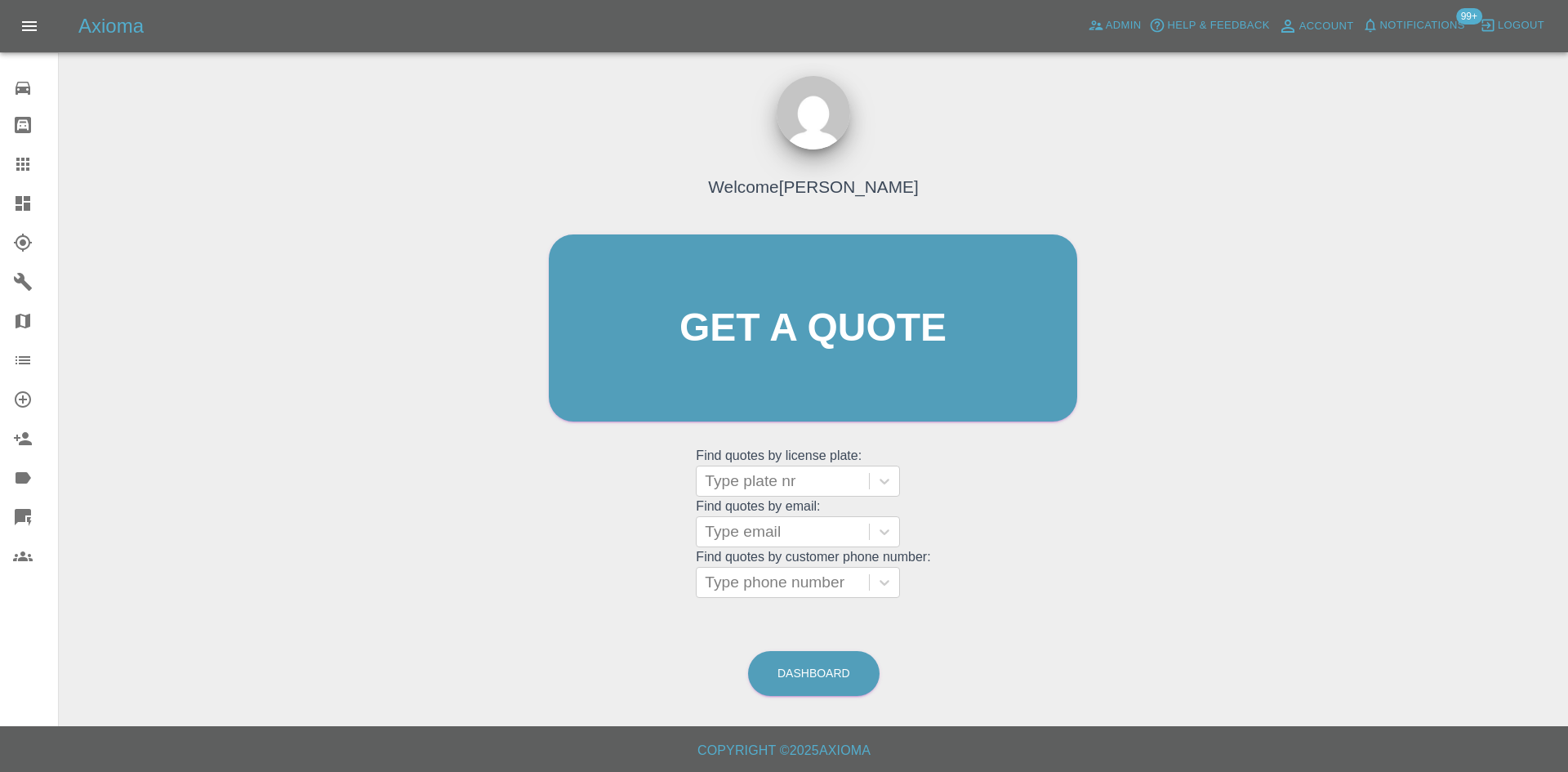
click at [18, 210] on icon at bounding box center [22, 202] width 14 height 14
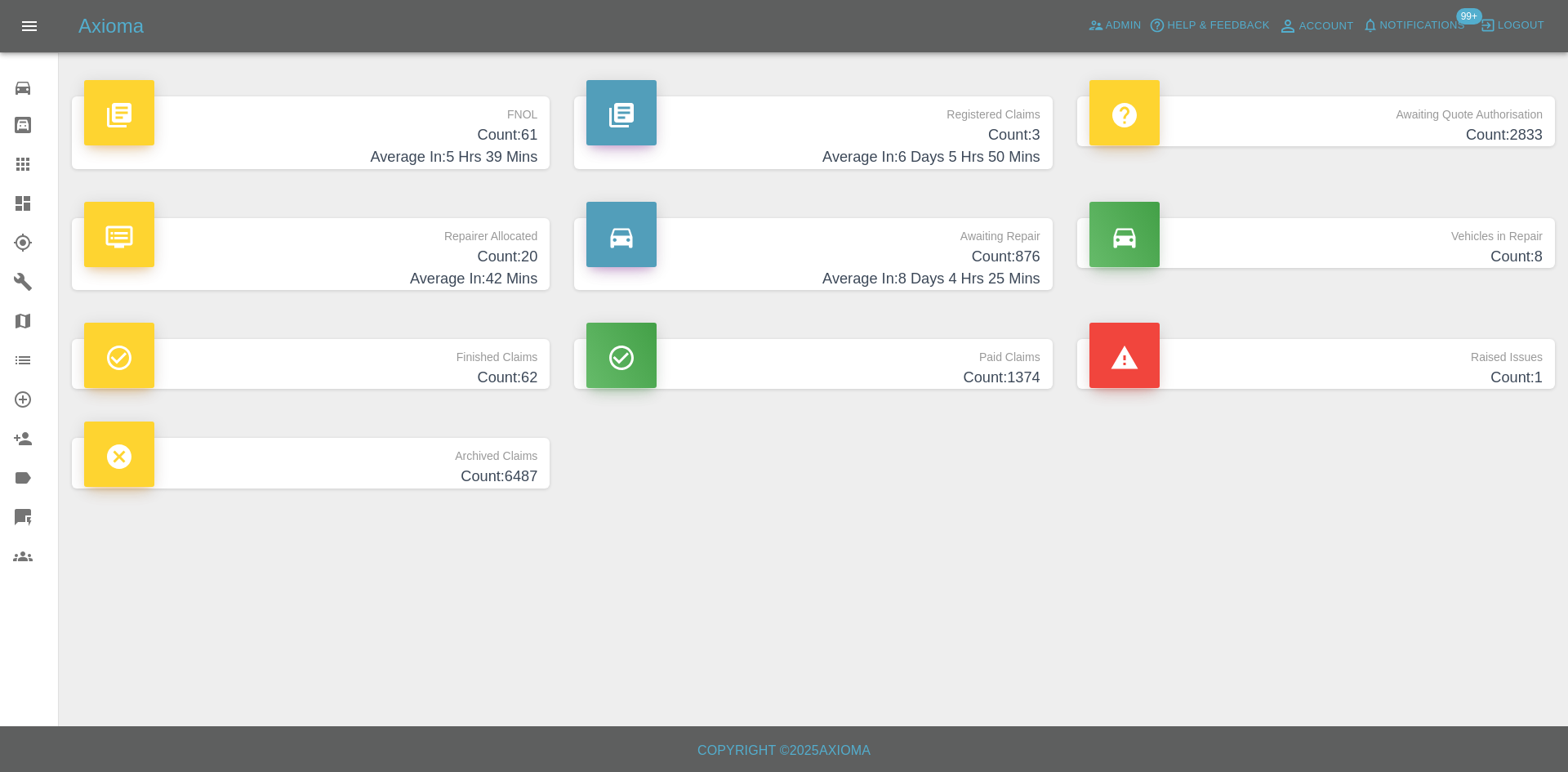
click at [311, 164] on h4 "Average In: 5 Hrs 39 Mins" at bounding box center [311, 157] width 453 height 22
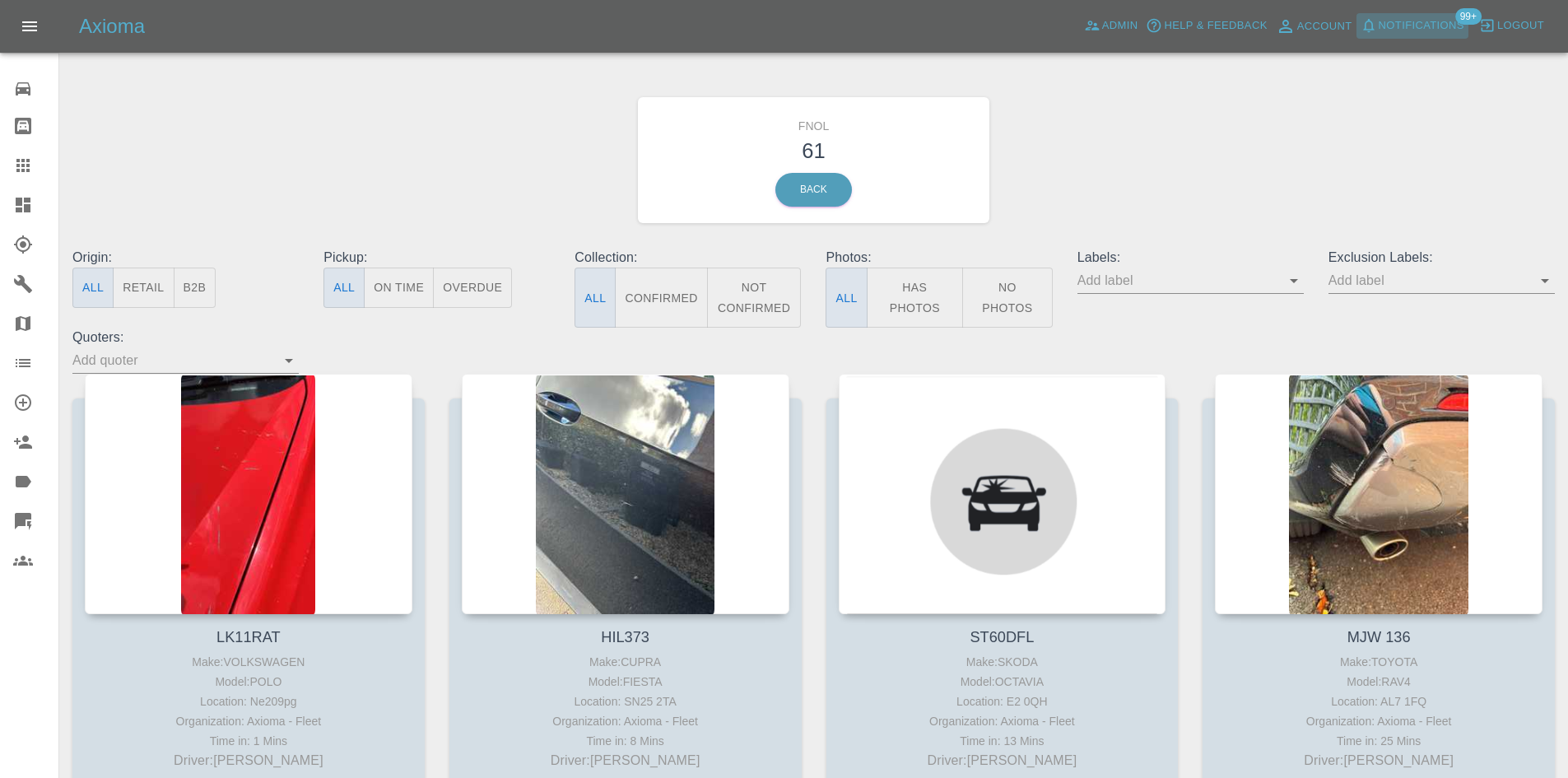
click at [1418, 35] on span "Notifications" at bounding box center [1421, 26] width 86 height 19
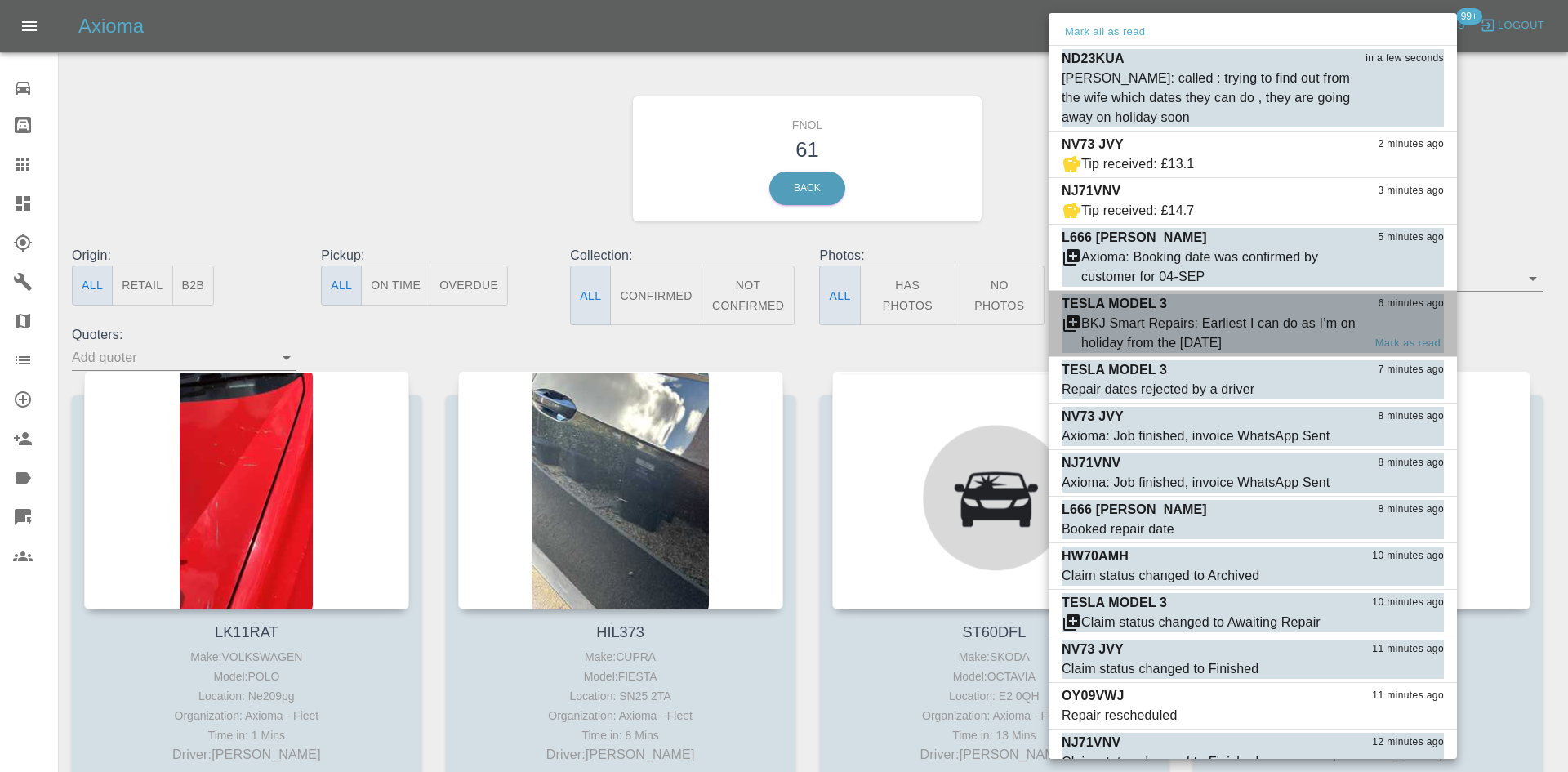
click at [1195, 342] on div "BKJ Smart Repairs: Earliest I can do as I’m on holiday from the 6th September" at bounding box center [1221, 333] width 281 height 39
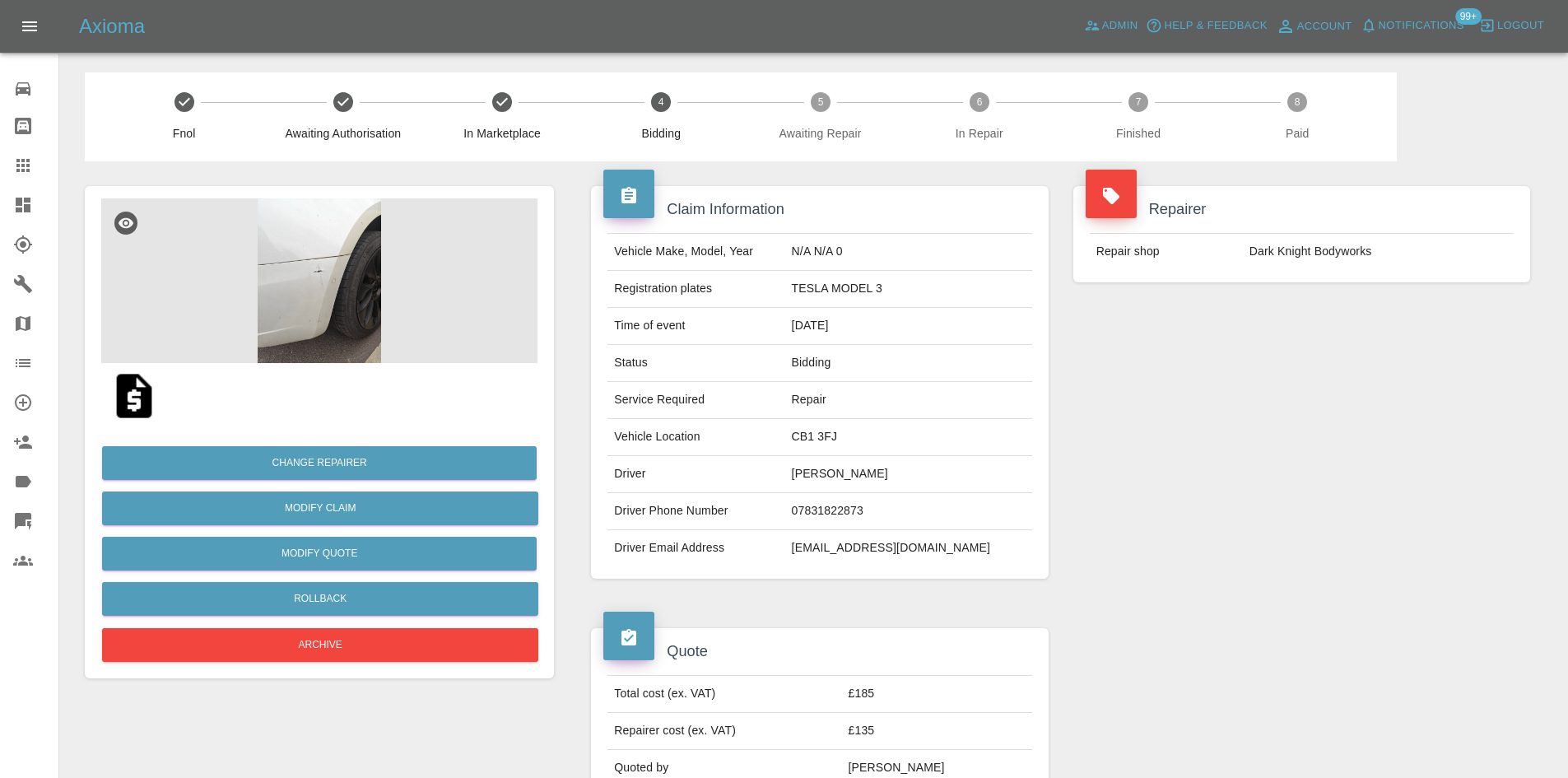
click at [386, 291] on img at bounding box center [320, 280] width 437 height 164
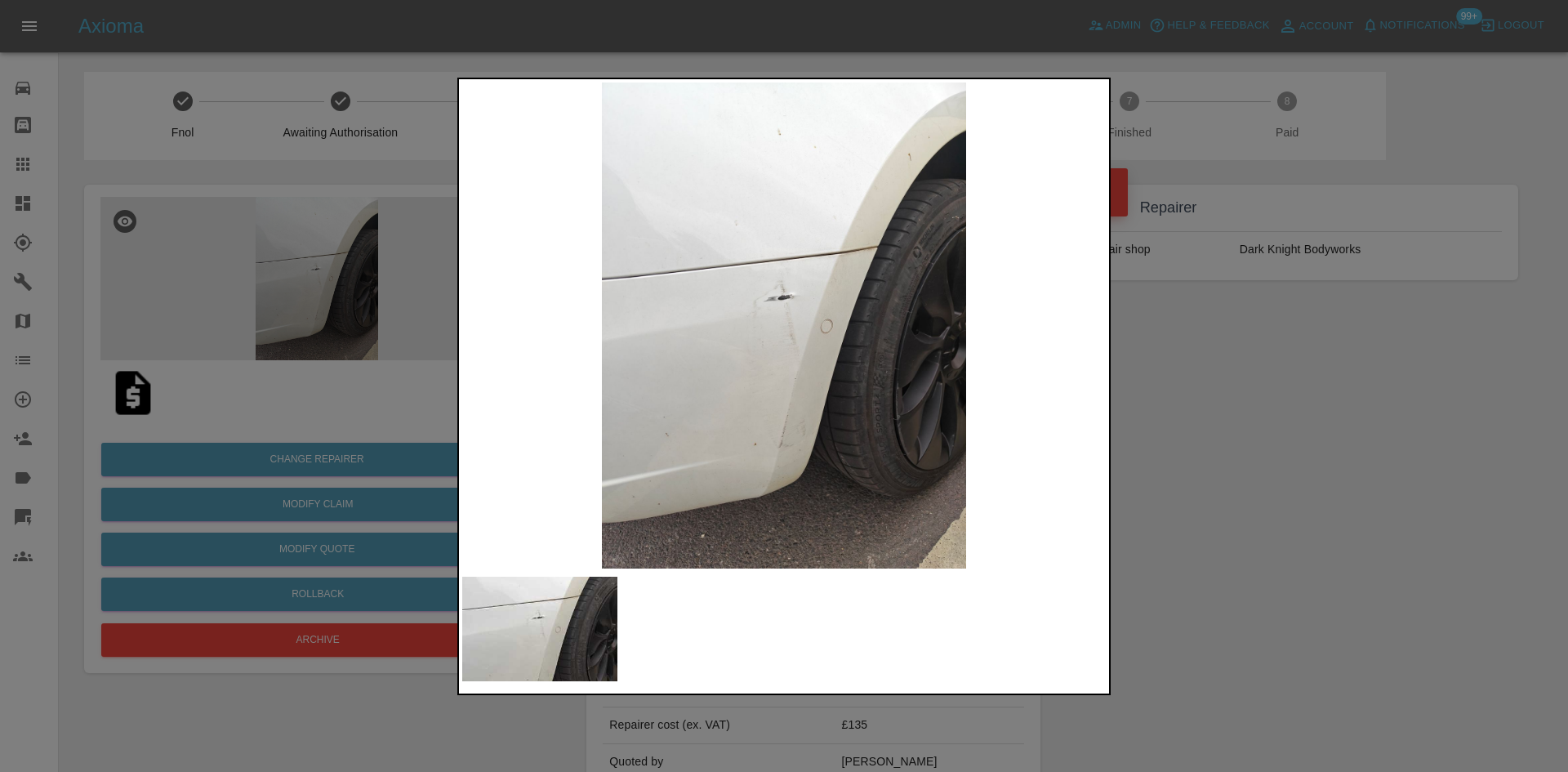
click at [1300, 501] on div at bounding box center [784, 386] width 1568 height 772
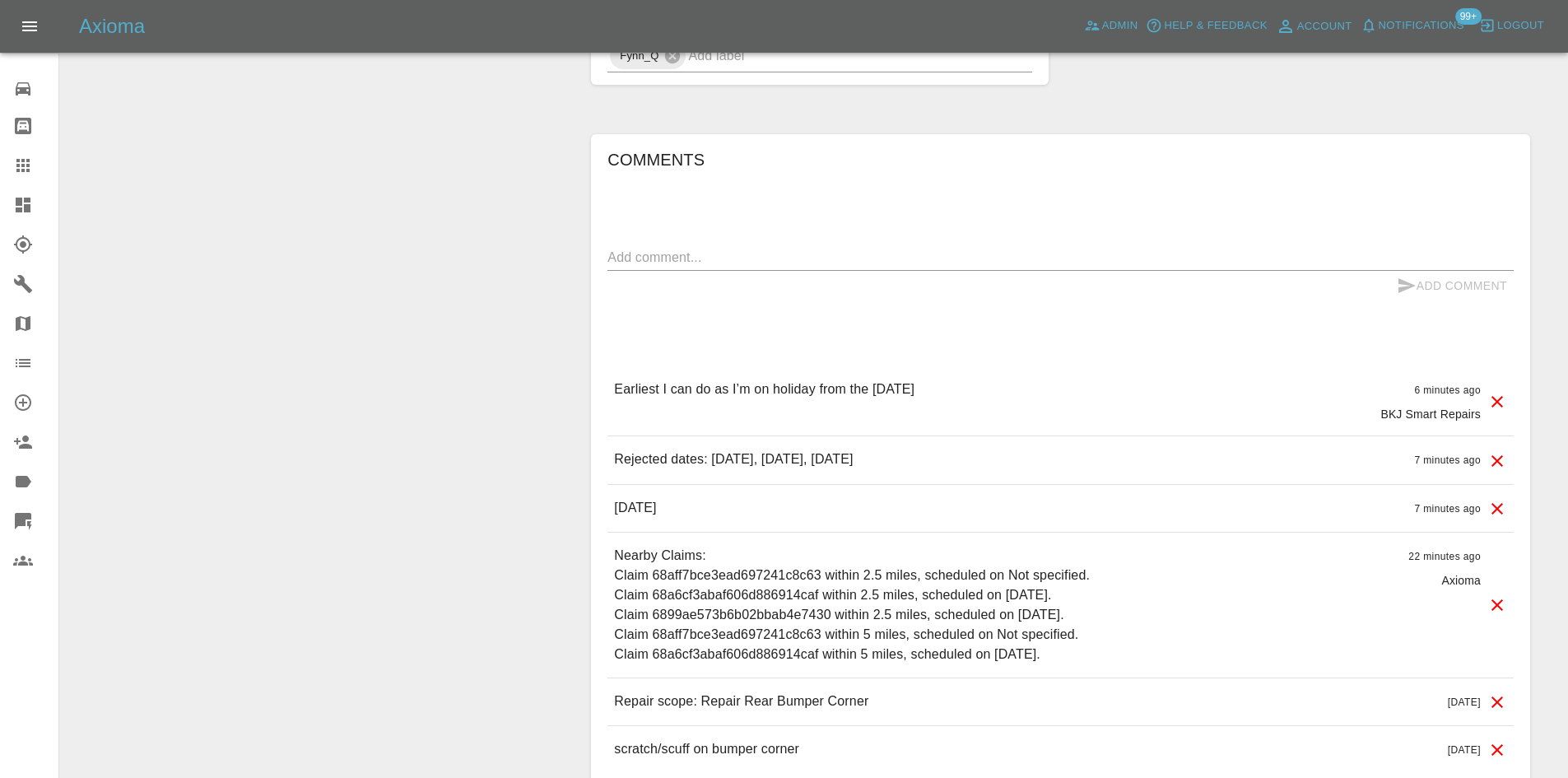
scroll to position [1153, 0]
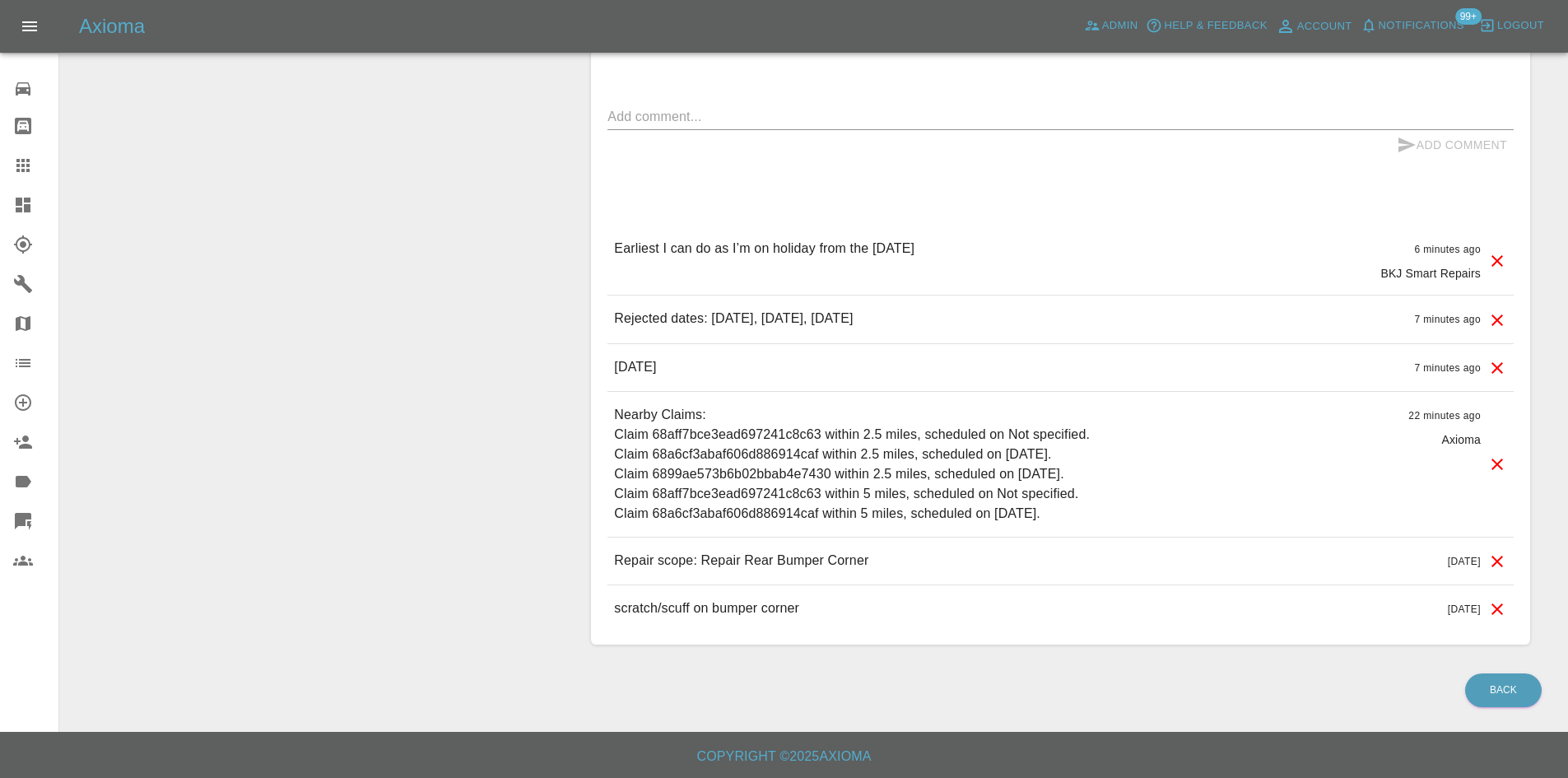
drag, startPoint x: 1208, startPoint y: 316, endPoint x: 626, endPoint y: 320, distance: 582.0
click at [626, 320] on div "Rejected dates: September 15th 2025, September 16th 2025, September 17th 2025 7…" at bounding box center [1061, 319] width 906 height 47
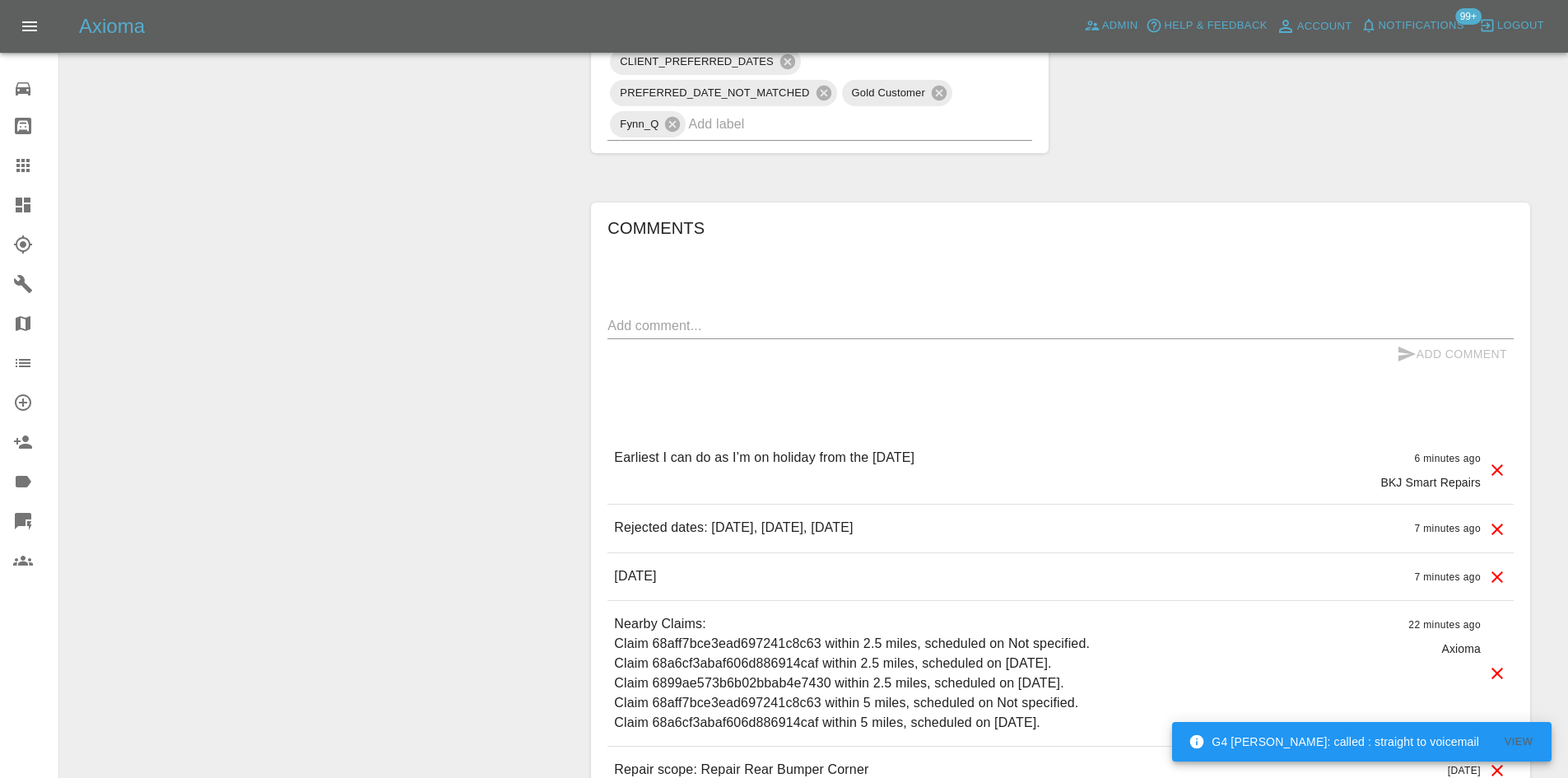
scroll to position [1154, 0]
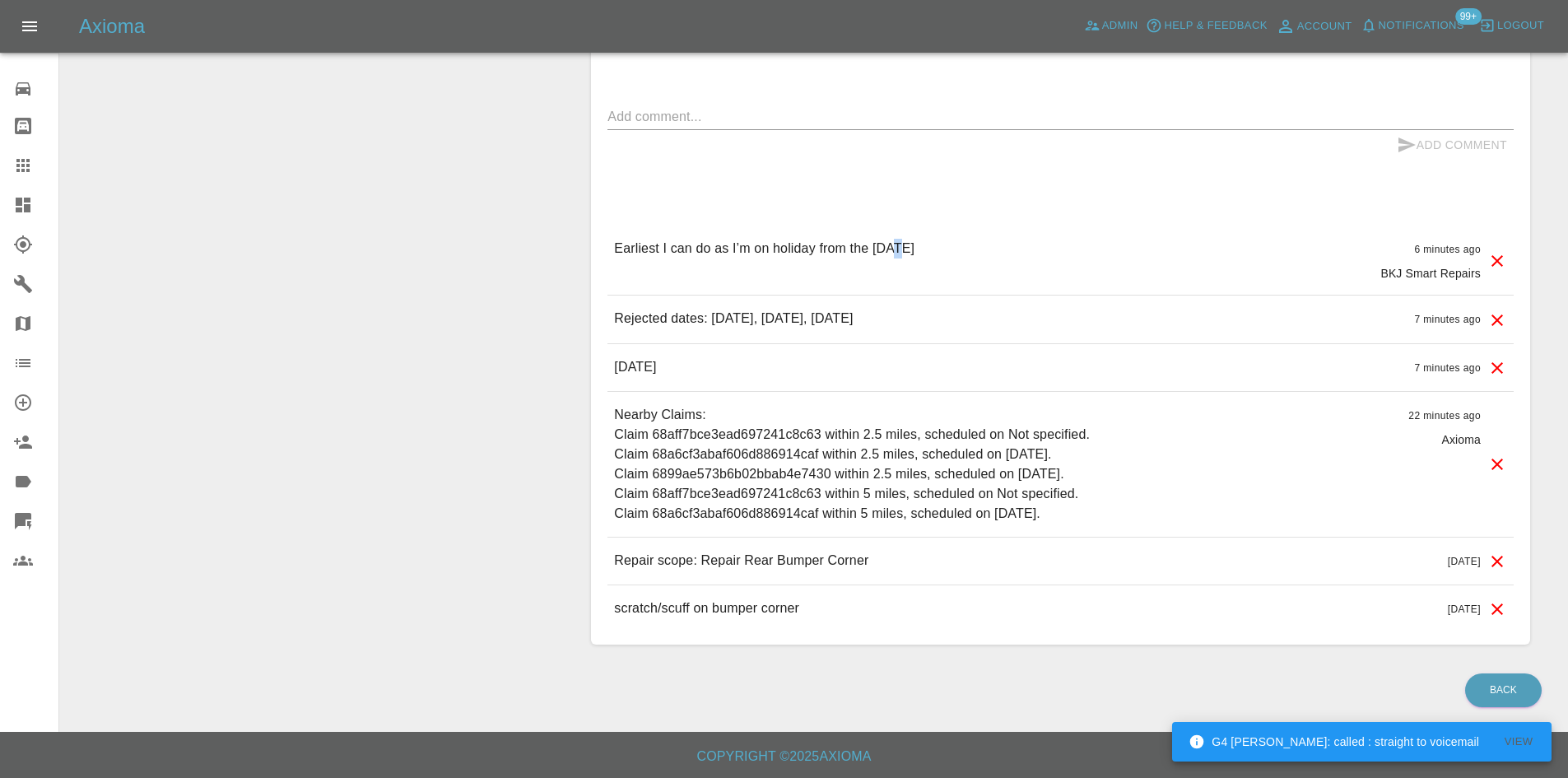
click at [893, 231] on div "Earliest I can do as I’m on holiday from the 6th September 6 minutes ago BKJ Sm…" at bounding box center [1061, 260] width 906 height 70
click at [898, 234] on div "Earliest I can do as I’m on holiday from the 6th September 6 minutes ago BKJ Sm…" at bounding box center [1061, 260] width 906 height 70
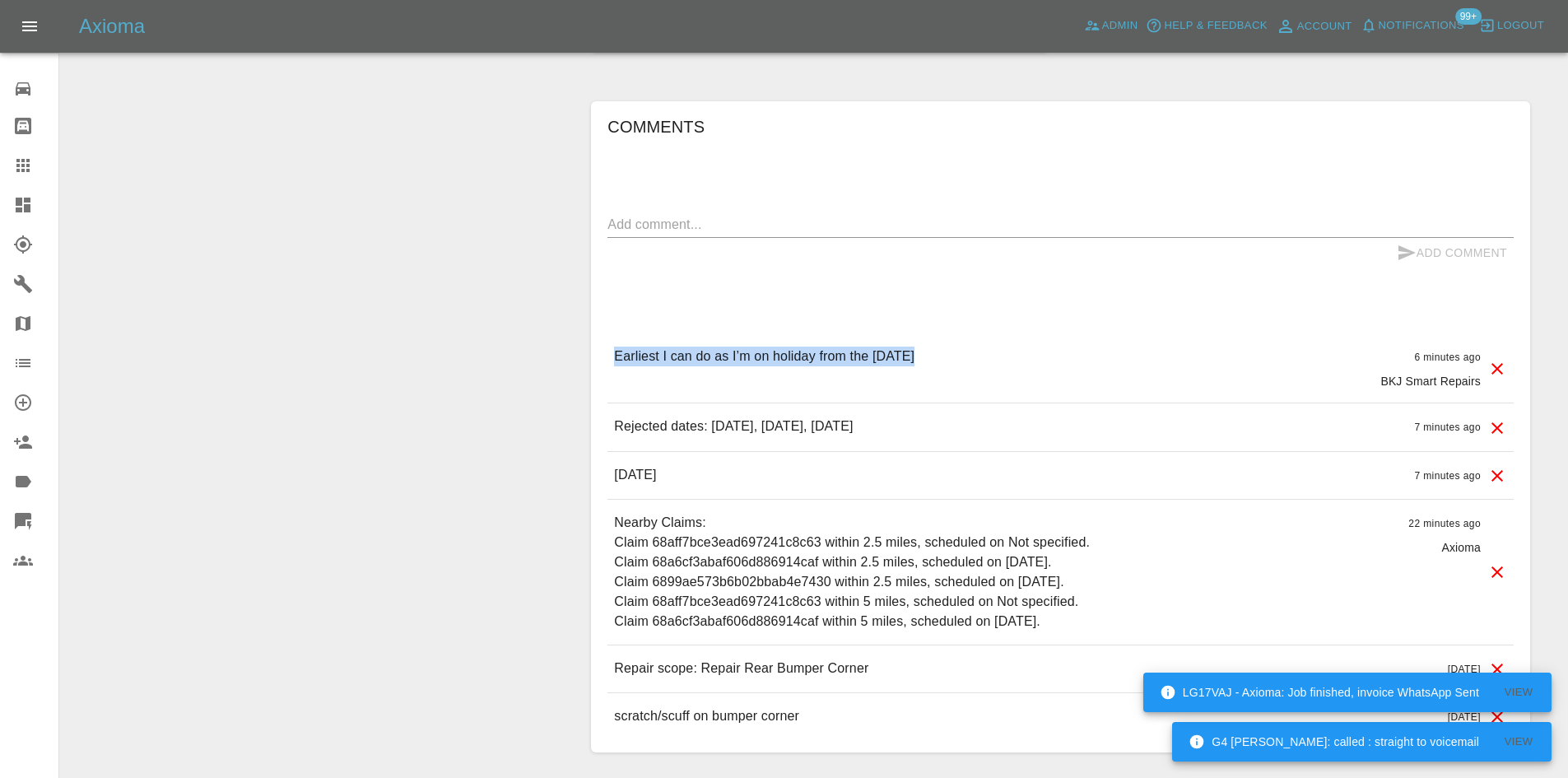
scroll to position [989, 0]
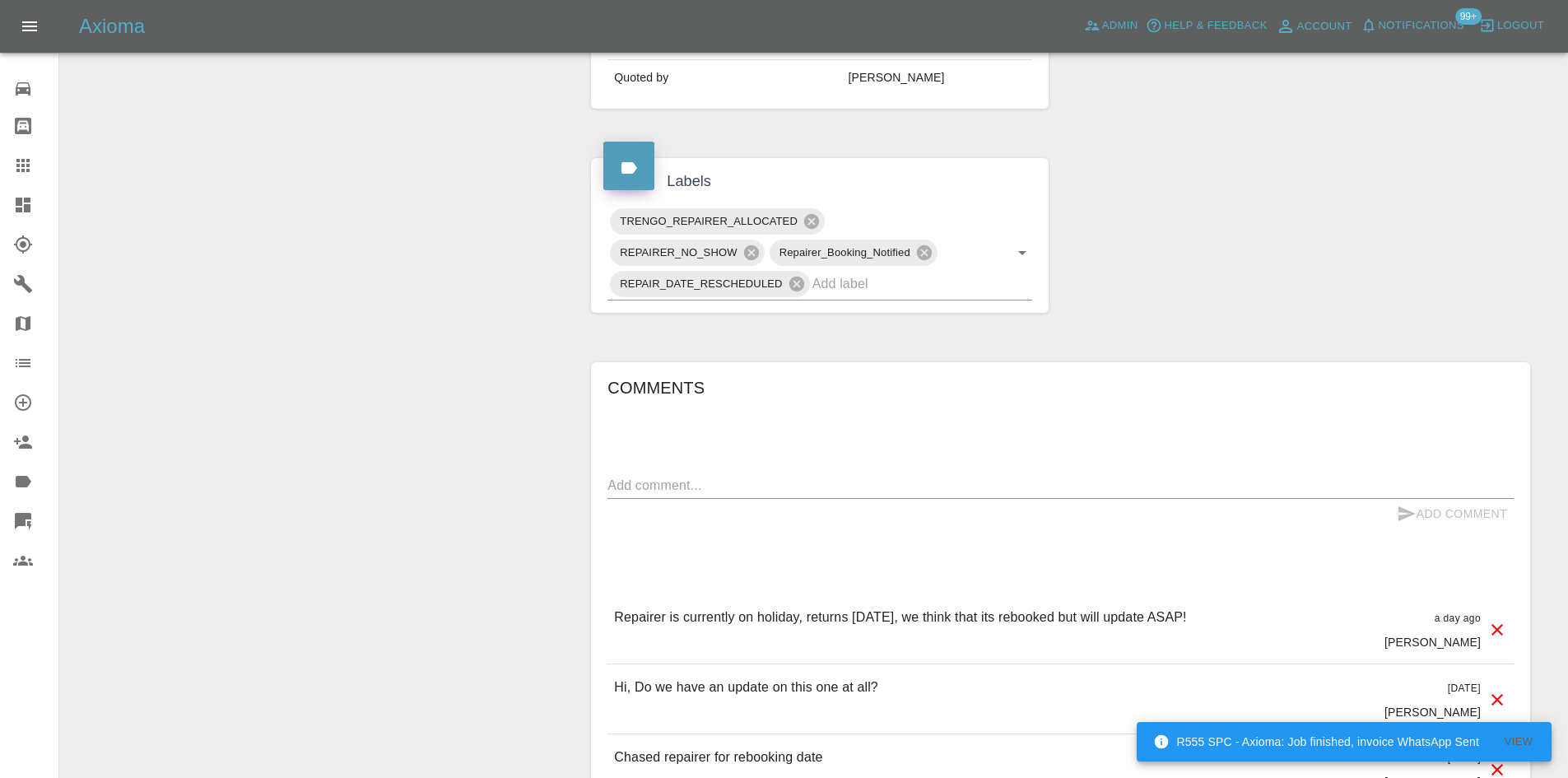
scroll to position [741, 0]
